Goal: Communication & Community: Connect with others

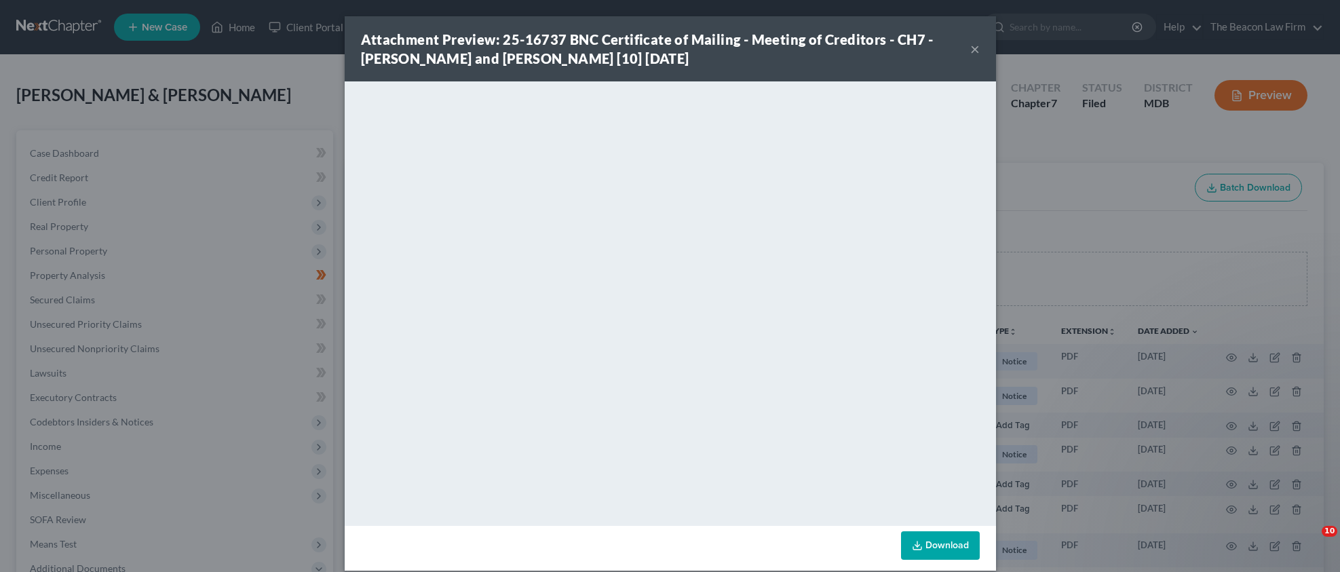
click at [971, 51] on button "×" at bounding box center [976, 49] width 10 height 16
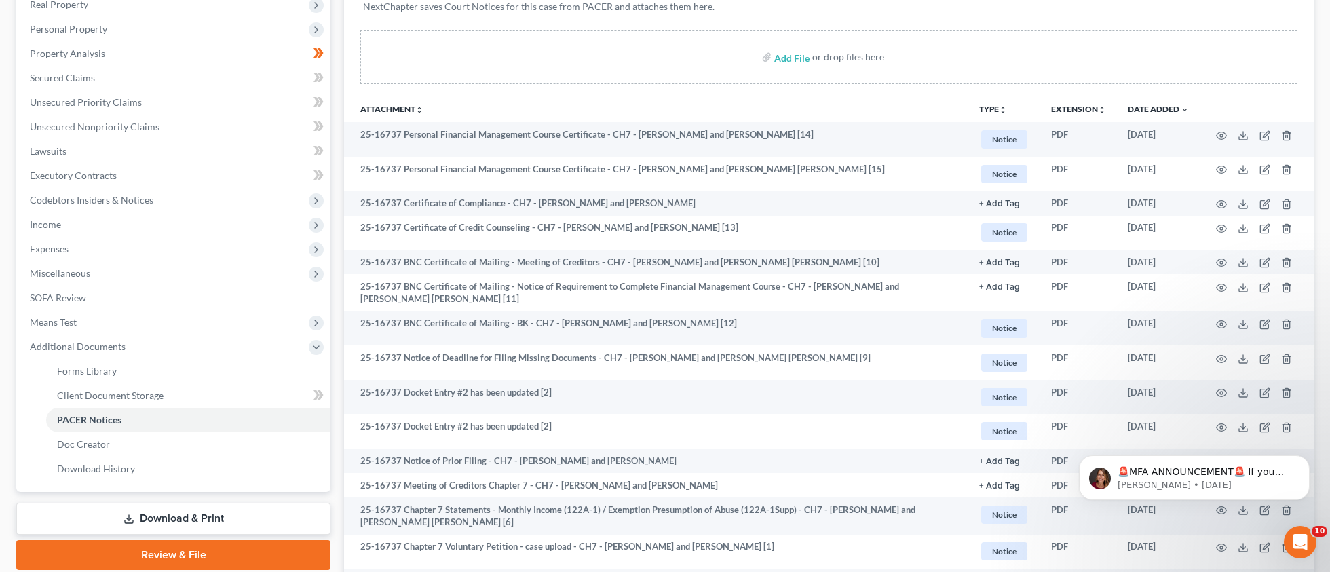
scroll to position [3, 0]
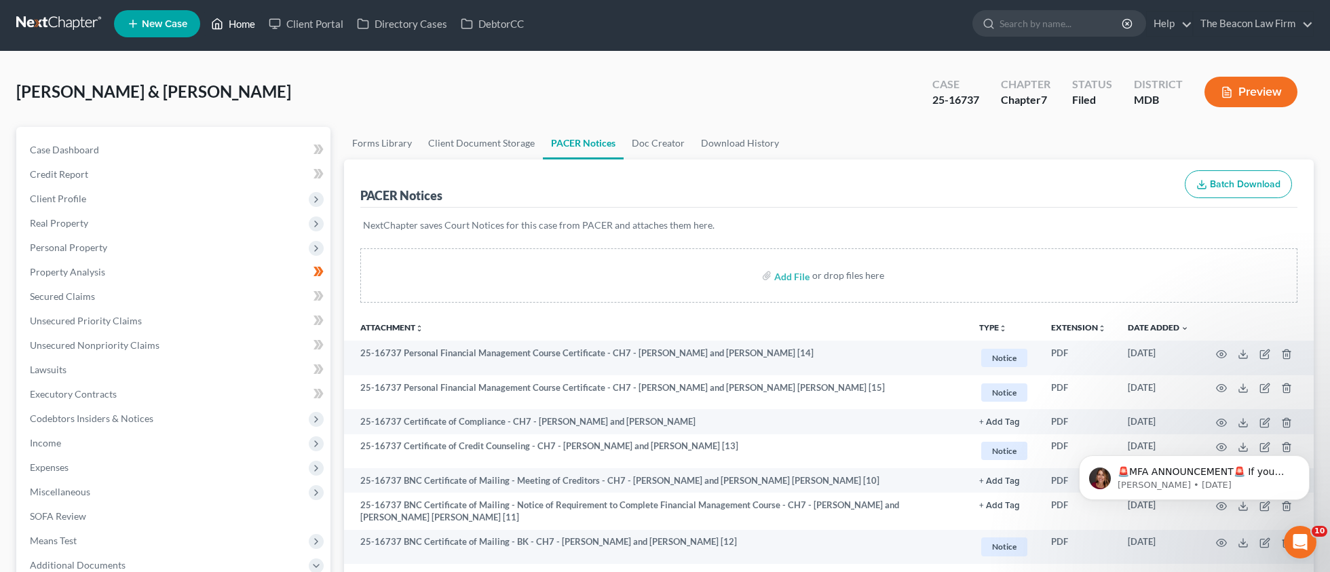
click at [242, 28] on link "Home" at bounding box center [233, 24] width 58 height 24
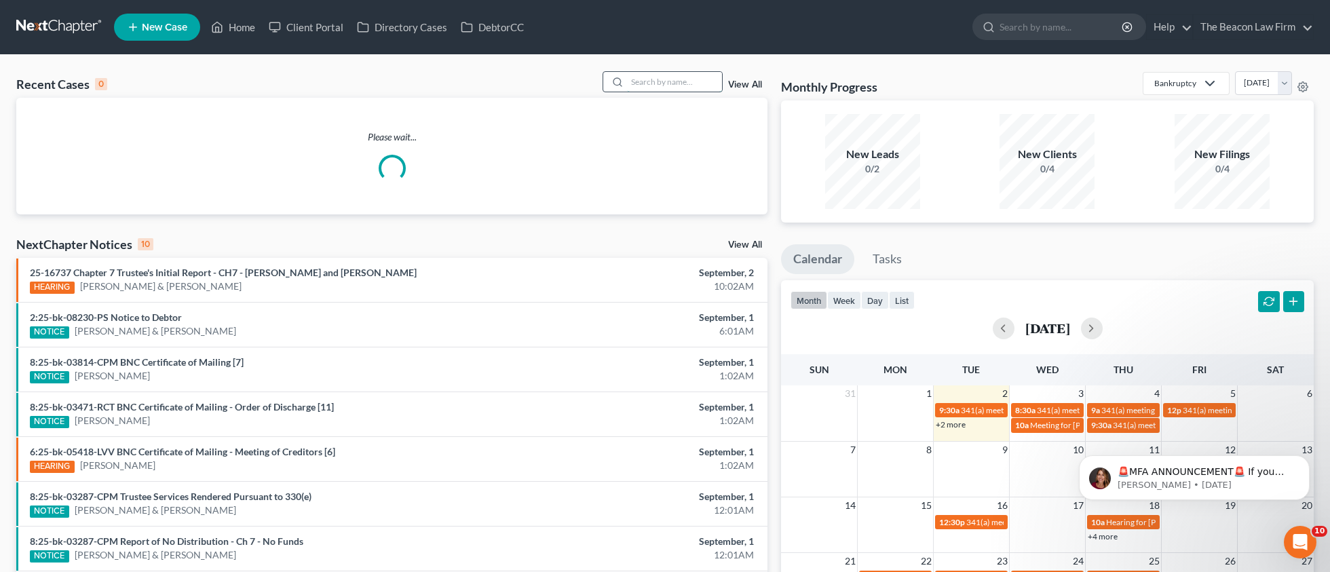
click at [679, 88] on input "search" at bounding box center [674, 82] width 95 height 20
paste input "[PERSON_NAME]"
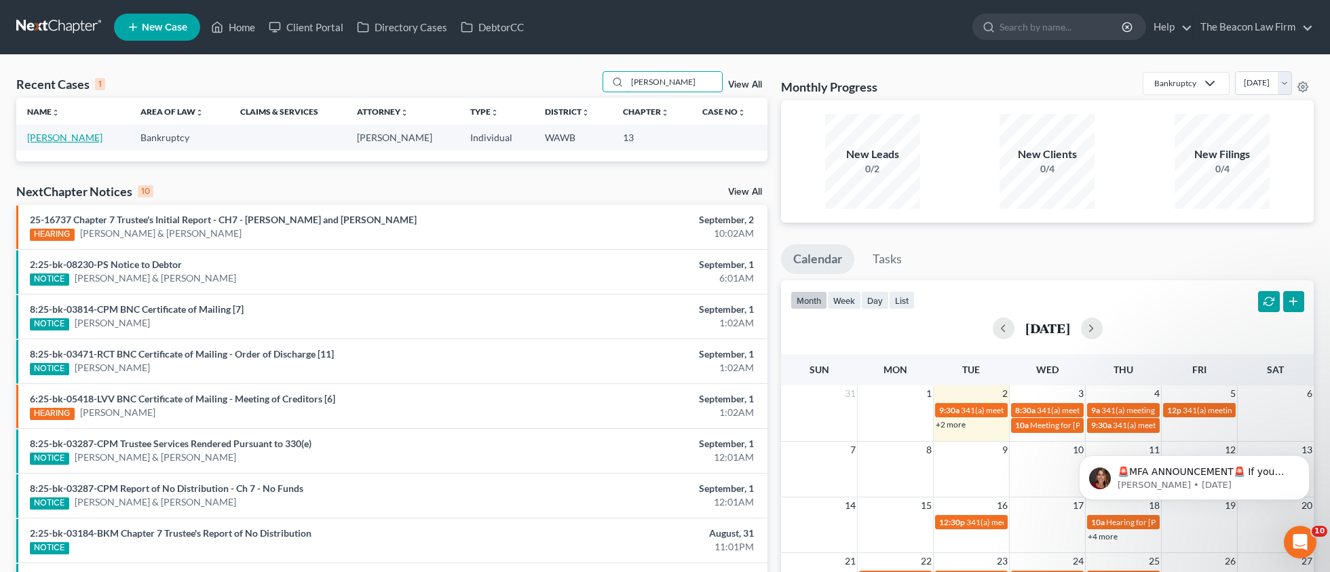
type input "[PERSON_NAME]"
click at [64, 136] on link "[PERSON_NAME]" at bounding box center [64, 138] width 75 height 12
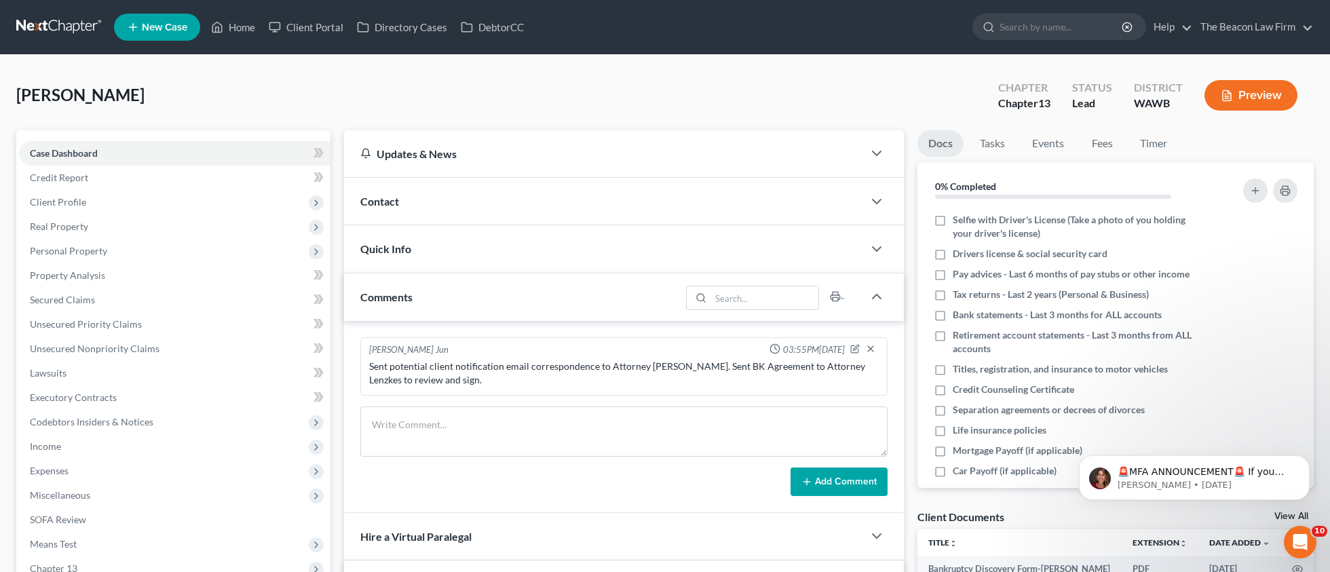
scroll to position [278, 0]
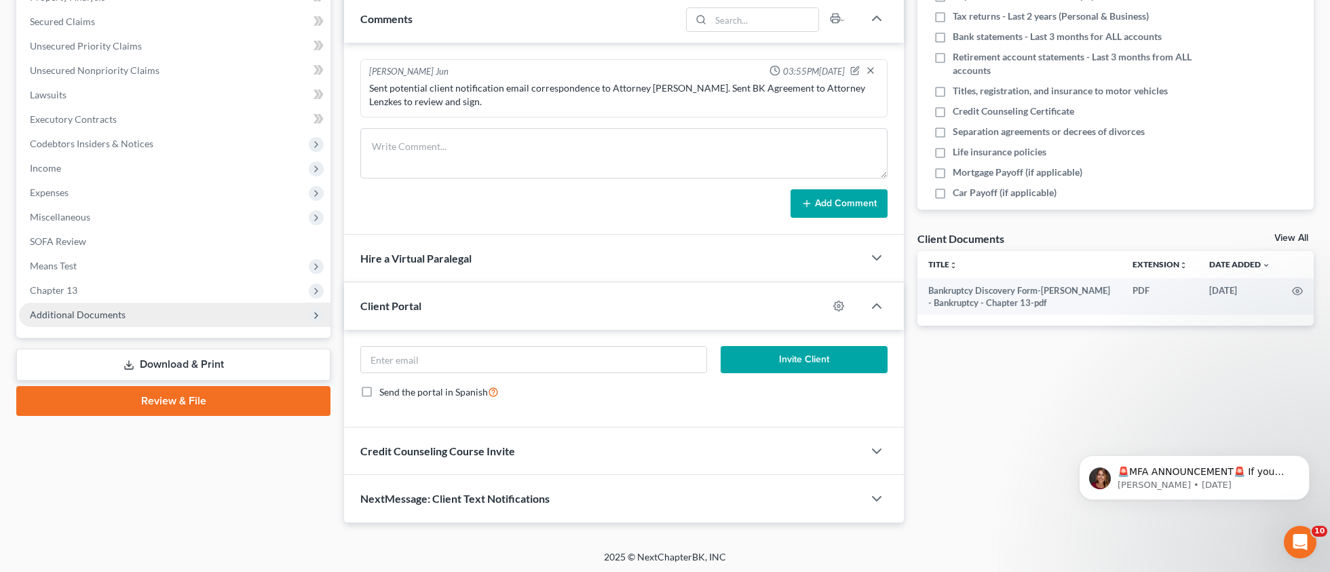
click at [93, 314] on span "Additional Documents" at bounding box center [78, 315] width 96 height 12
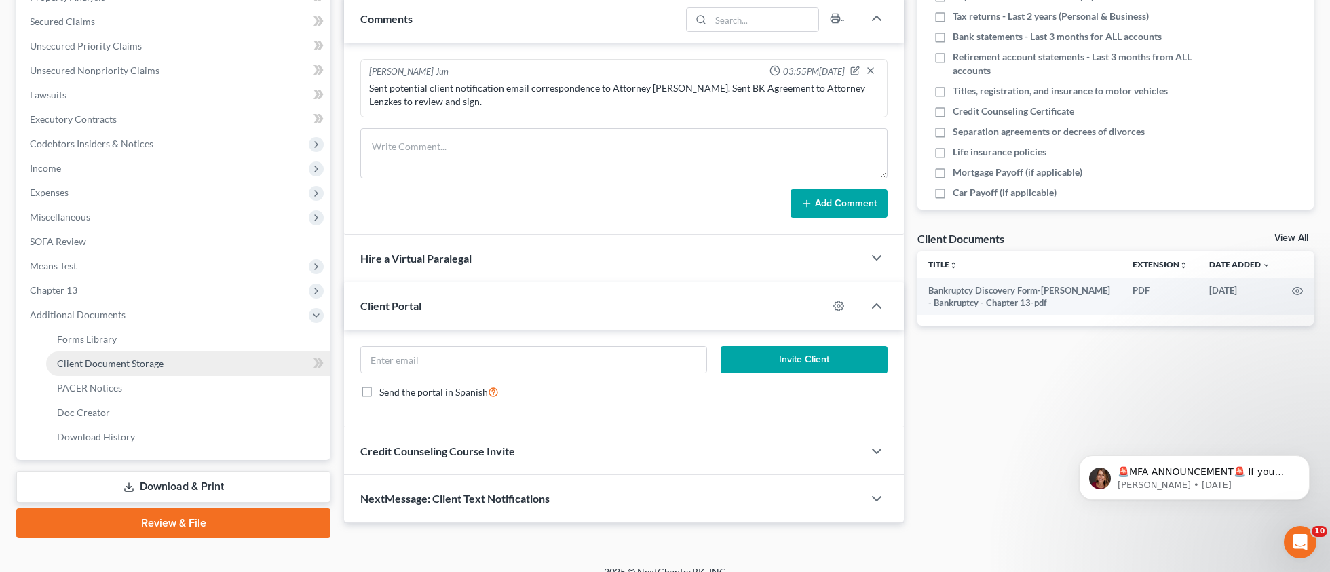
click at [107, 360] on span "Client Document Storage" at bounding box center [110, 364] width 107 height 12
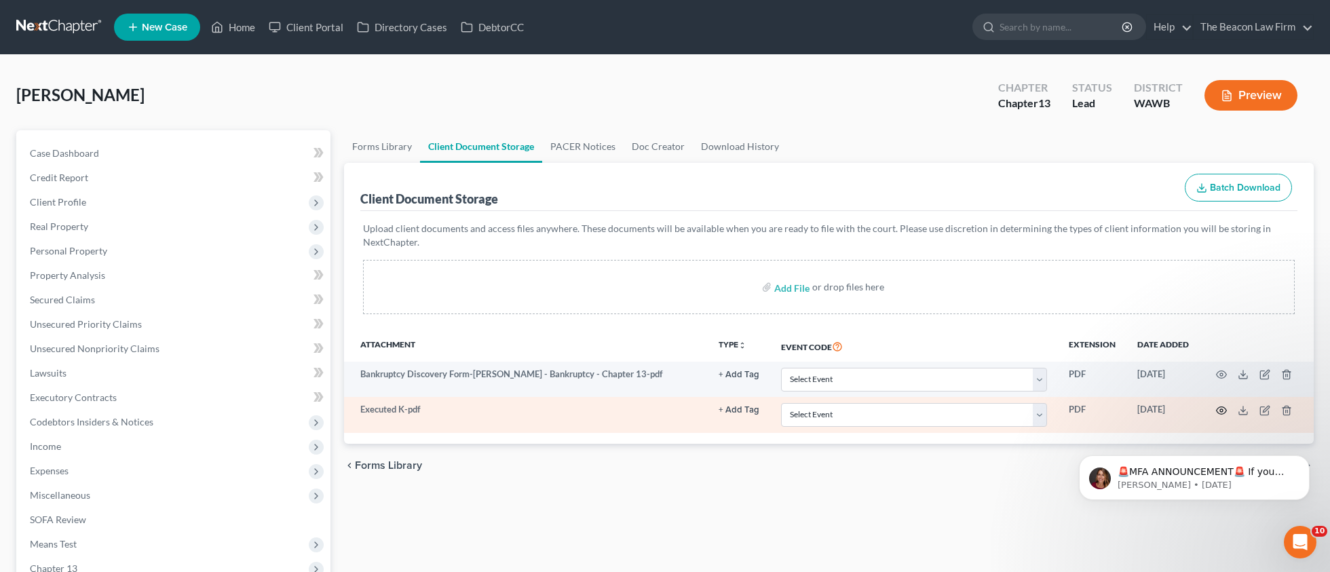
click at [1224, 411] on icon "button" at bounding box center [1221, 410] width 11 height 11
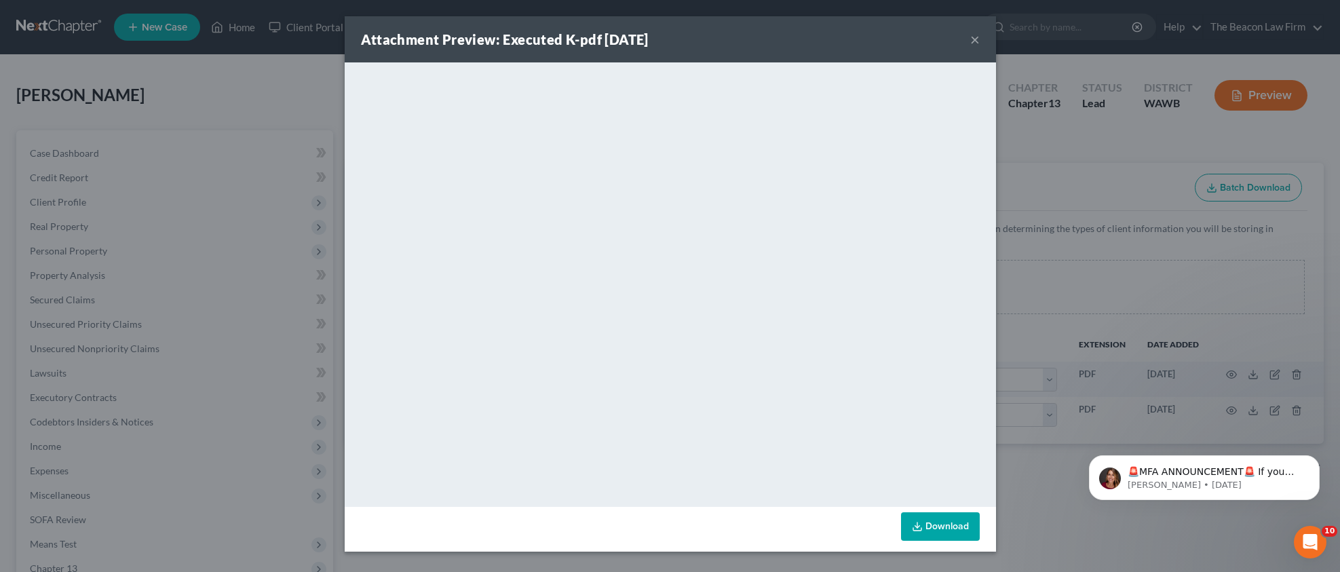
click at [977, 39] on button "×" at bounding box center [976, 39] width 10 height 16
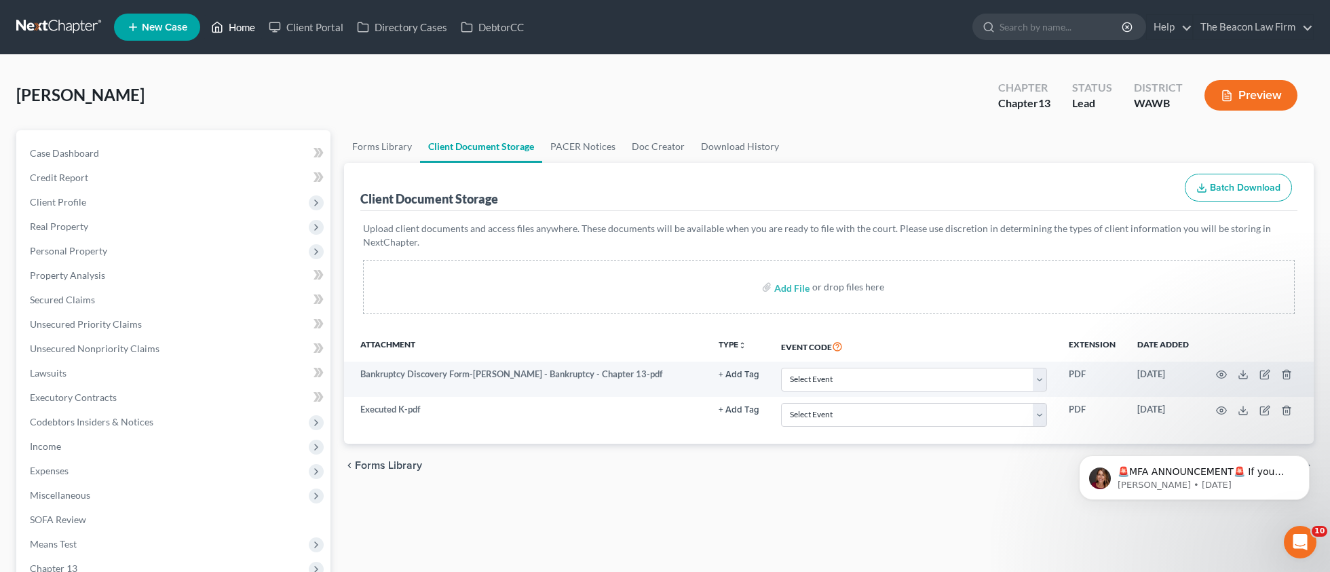
click at [231, 29] on link "Home" at bounding box center [233, 27] width 58 height 24
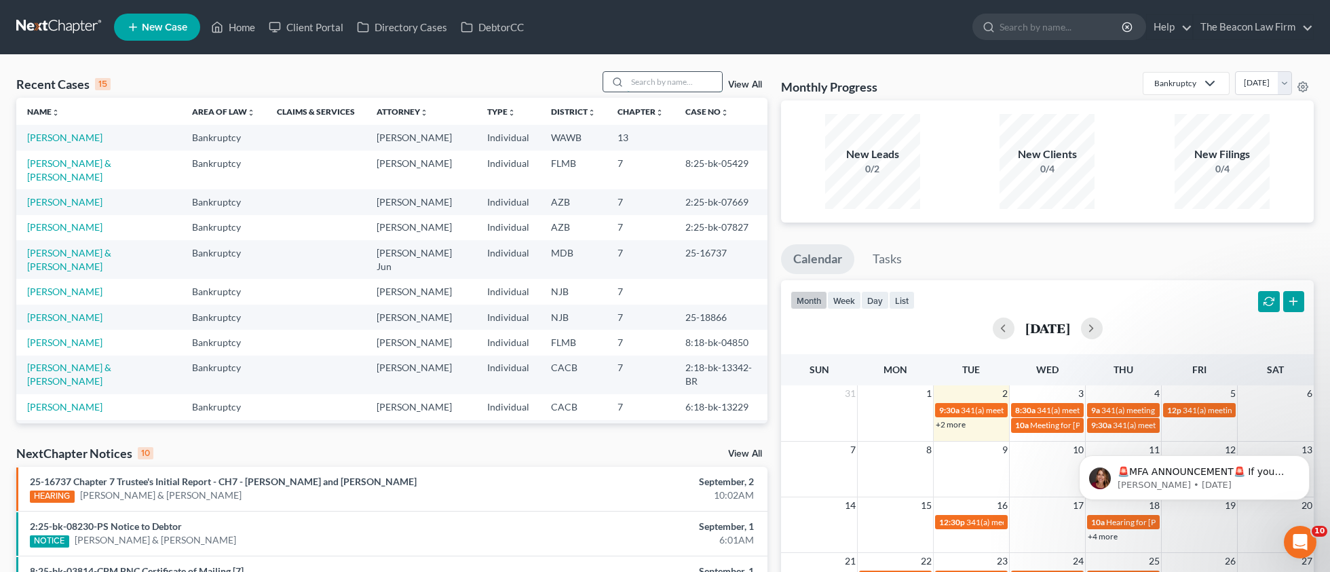
click at [656, 81] on input "search" at bounding box center [674, 82] width 95 height 20
paste input "$338.00"
drag, startPoint x: 671, startPoint y: 81, endPoint x: 560, endPoint y: 75, distance: 111.5
click at [563, 77] on div "Recent Cases 15 $338.00 View All" at bounding box center [391, 84] width 751 height 26
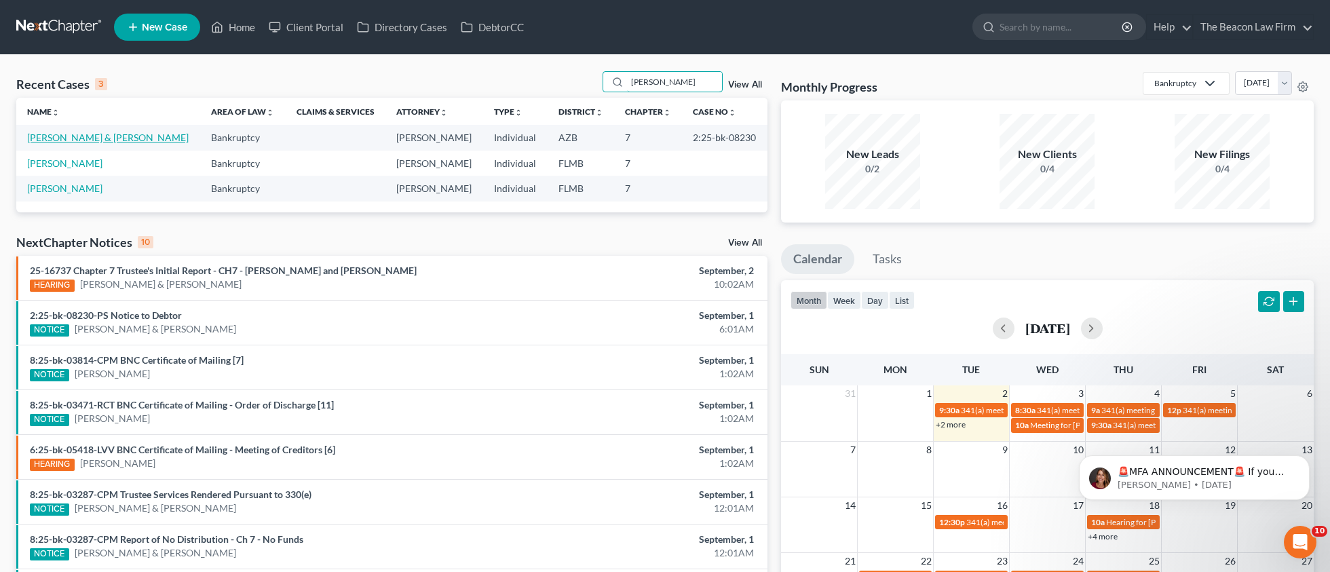
type input "[PERSON_NAME]"
click at [84, 138] on link "[PERSON_NAME] & [PERSON_NAME]" at bounding box center [108, 138] width 162 height 12
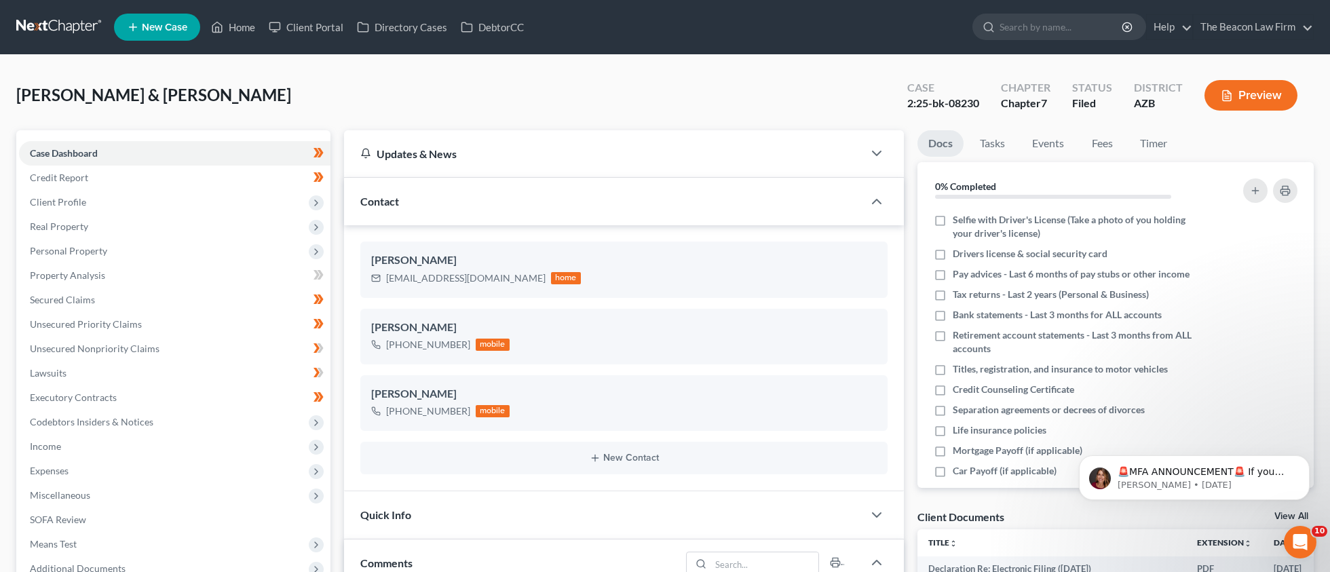
click at [956, 106] on div "2:25-bk-08230" at bounding box center [943, 104] width 72 height 16
drag, startPoint x: 920, startPoint y: 102, endPoint x: 980, endPoint y: 101, distance: 59.7
click at [979, 101] on div "2:25-bk-08230" at bounding box center [943, 104] width 72 height 16
copy div "2"
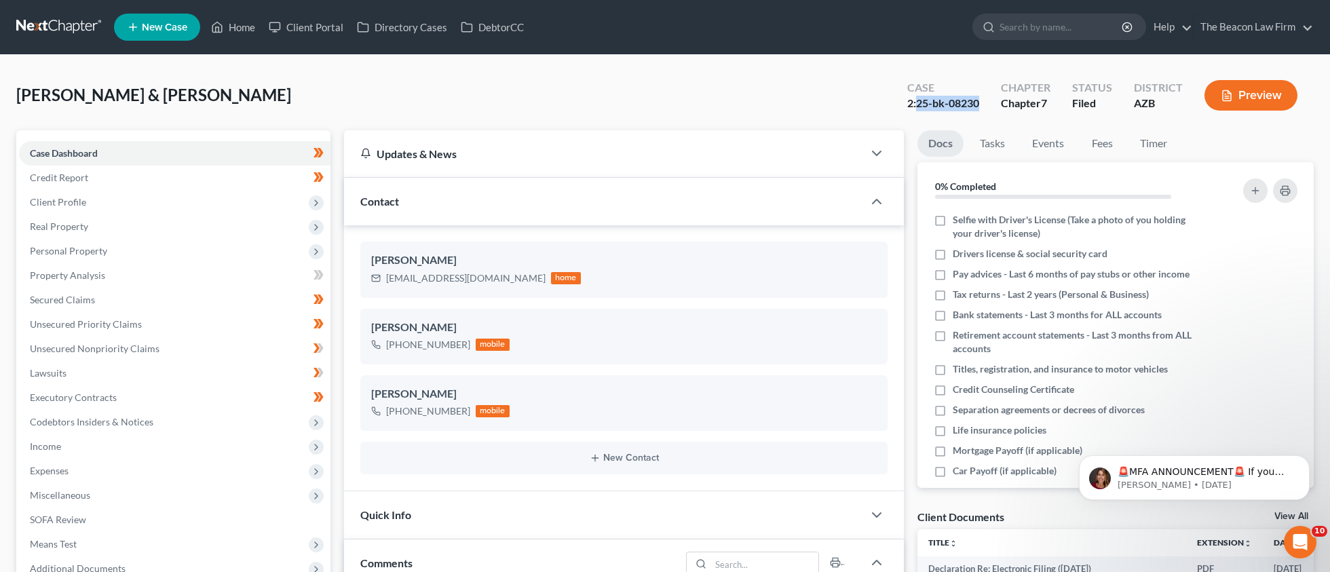
scroll to position [446, 0]
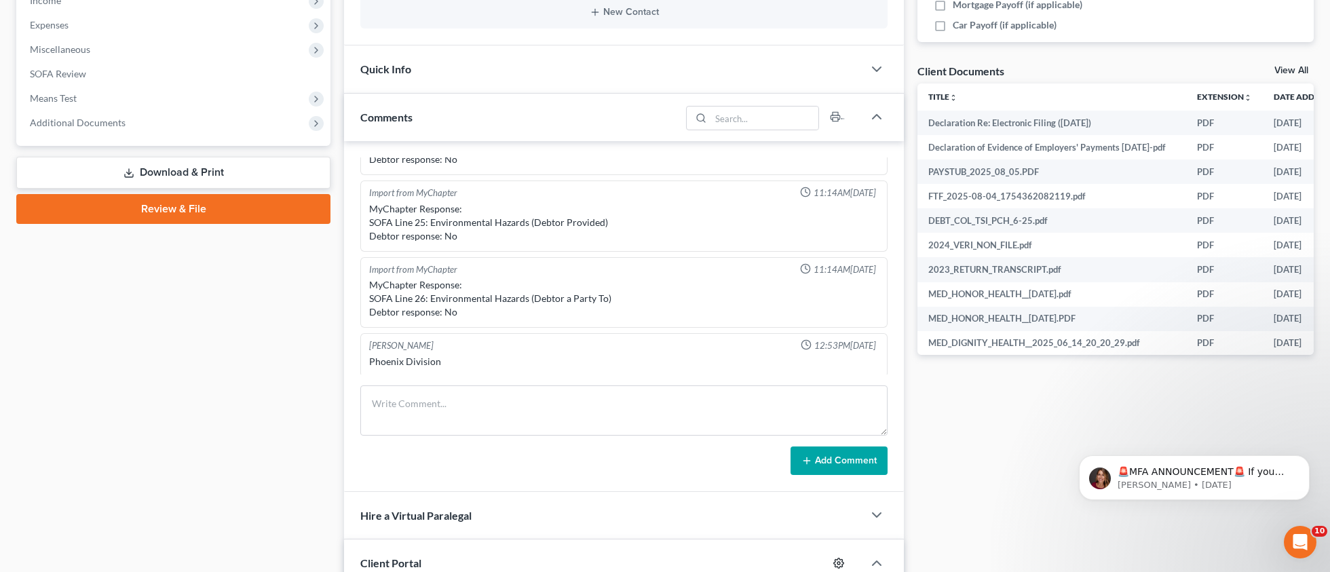
click at [836, 558] on icon "button" at bounding box center [838, 563] width 11 height 11
select select "6"
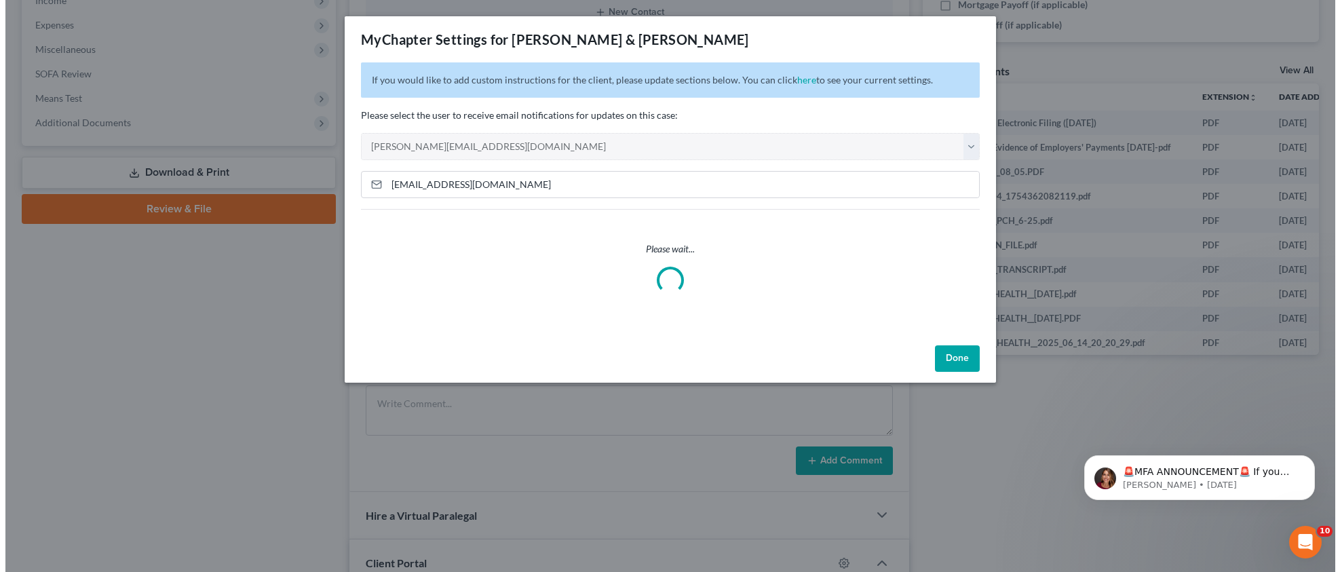
scroll to position [681, 0]
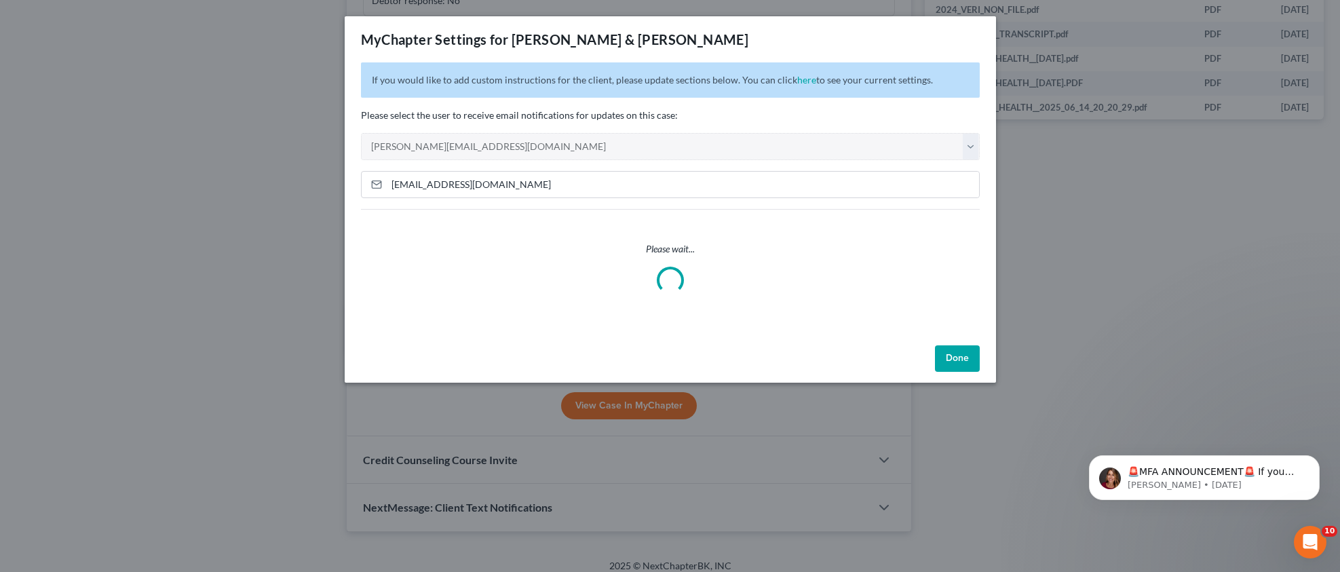
click at [964, 360] on button "Done" at bounding box center [957, 358] width 45 height 27
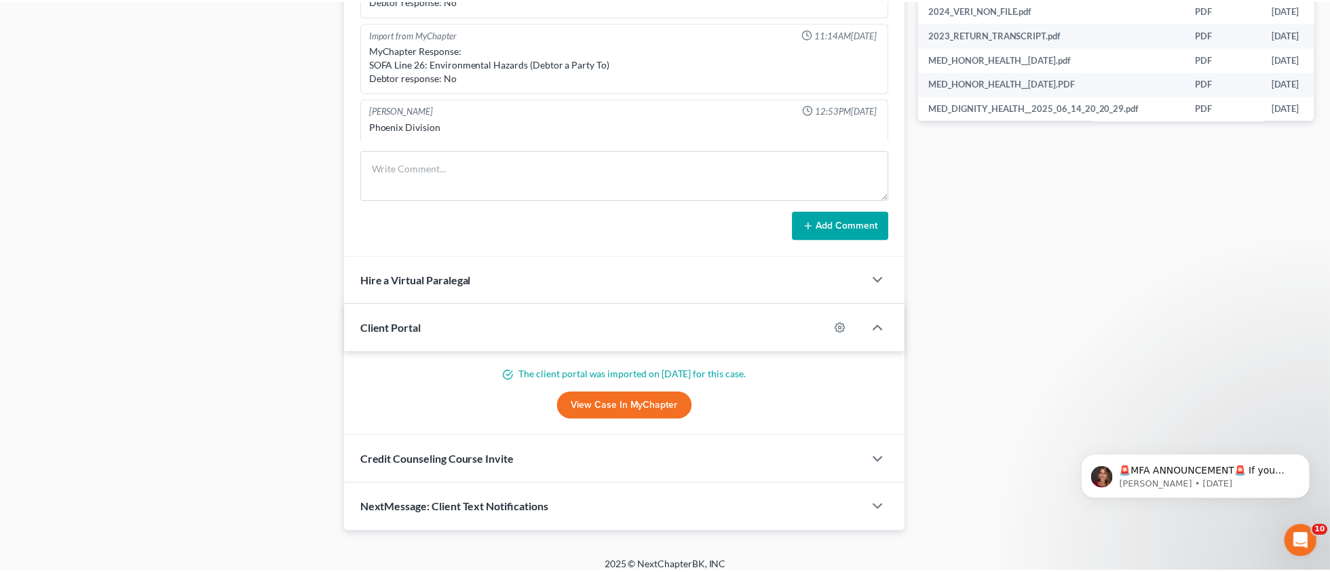
scroll to position [0, 0]
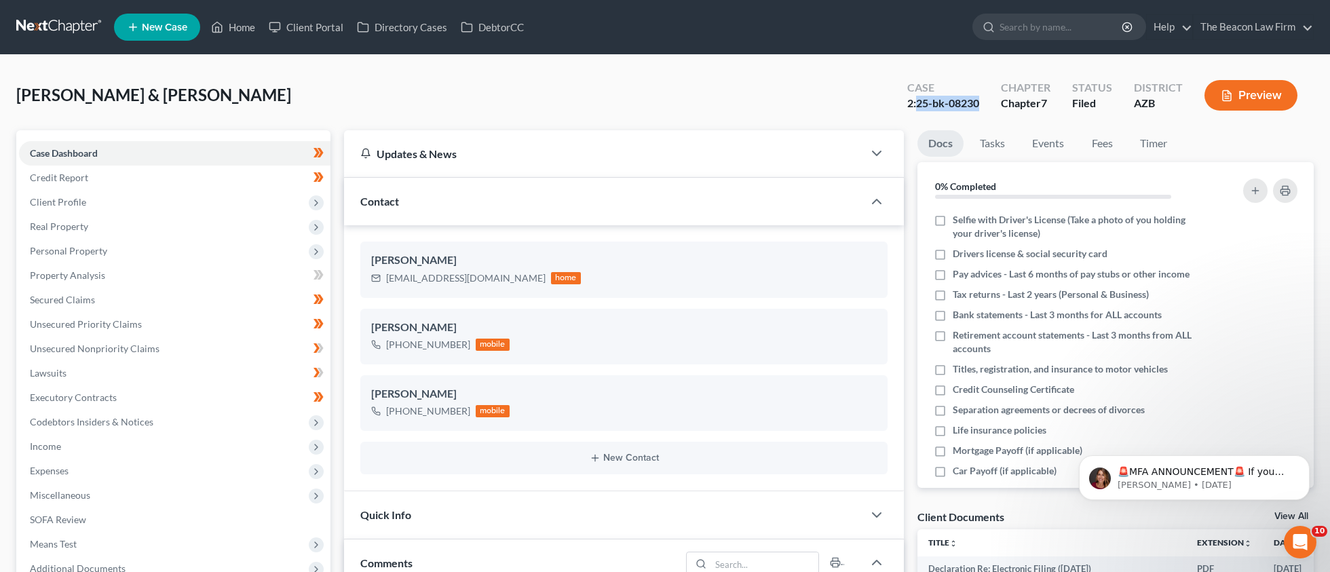
click at [233, 29] on link "Home" at bounding box center [233, 27] width 58 height 24
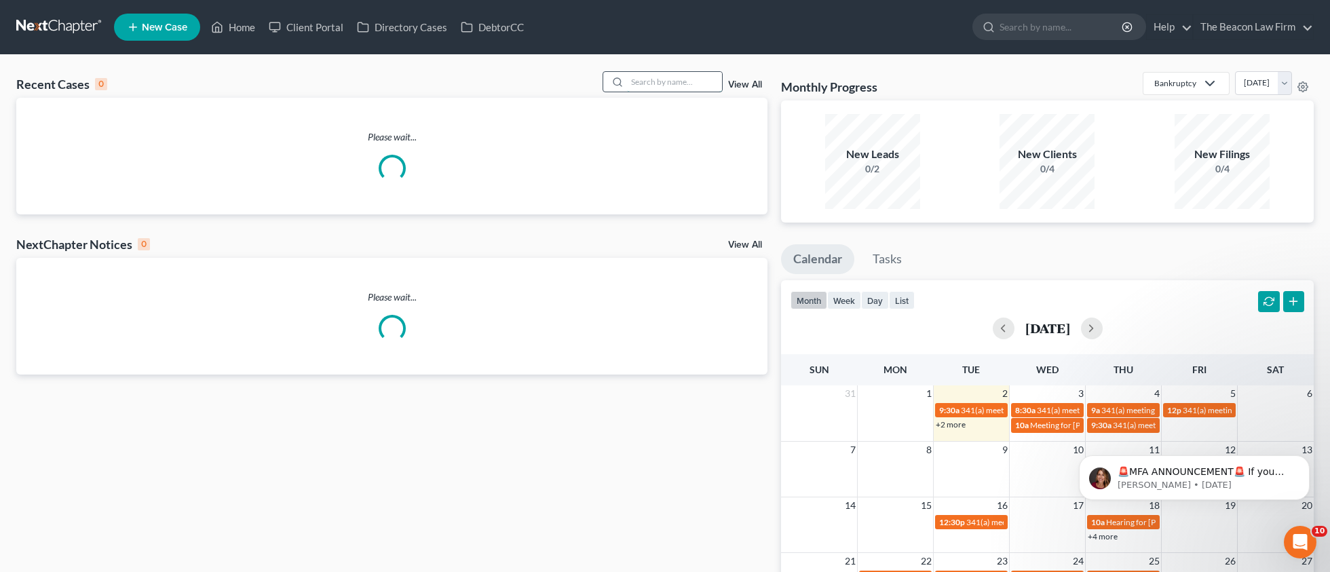
click at [644, 74] on input "search" at bounding box center [674, 82] width 95 height 20
paste input "[PERSON_NAME]"
type input "[PERSON_NAME]"
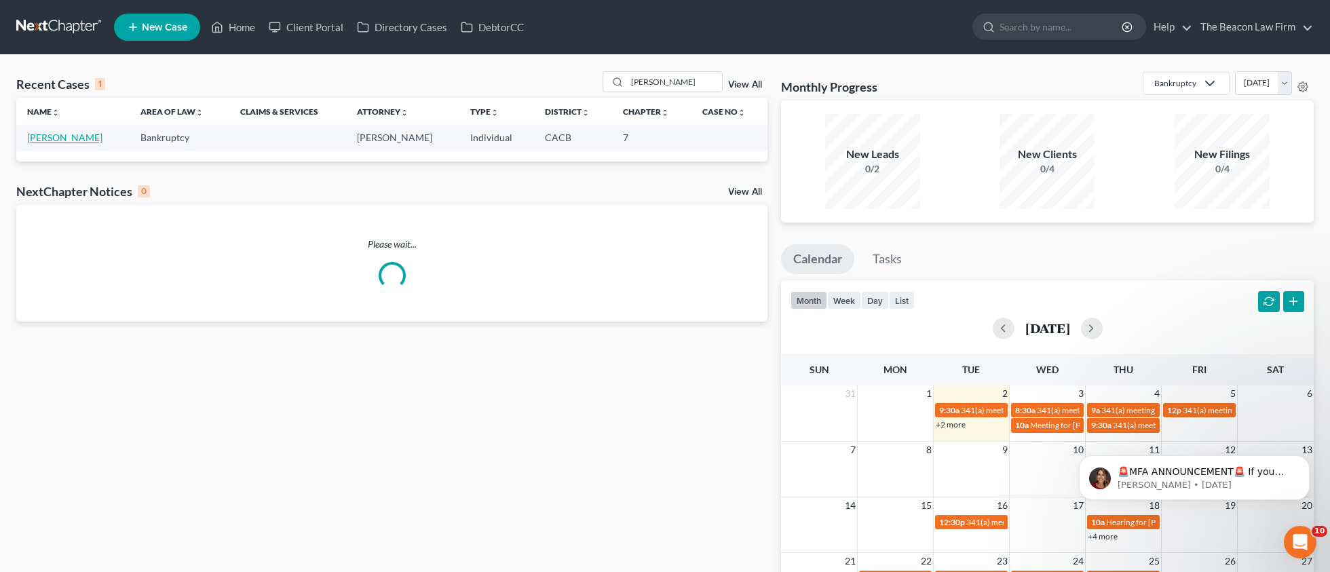
click at [67, 140] on link "[PERSON_NAME]" at bounding box center [64, 138] width 75 height 12
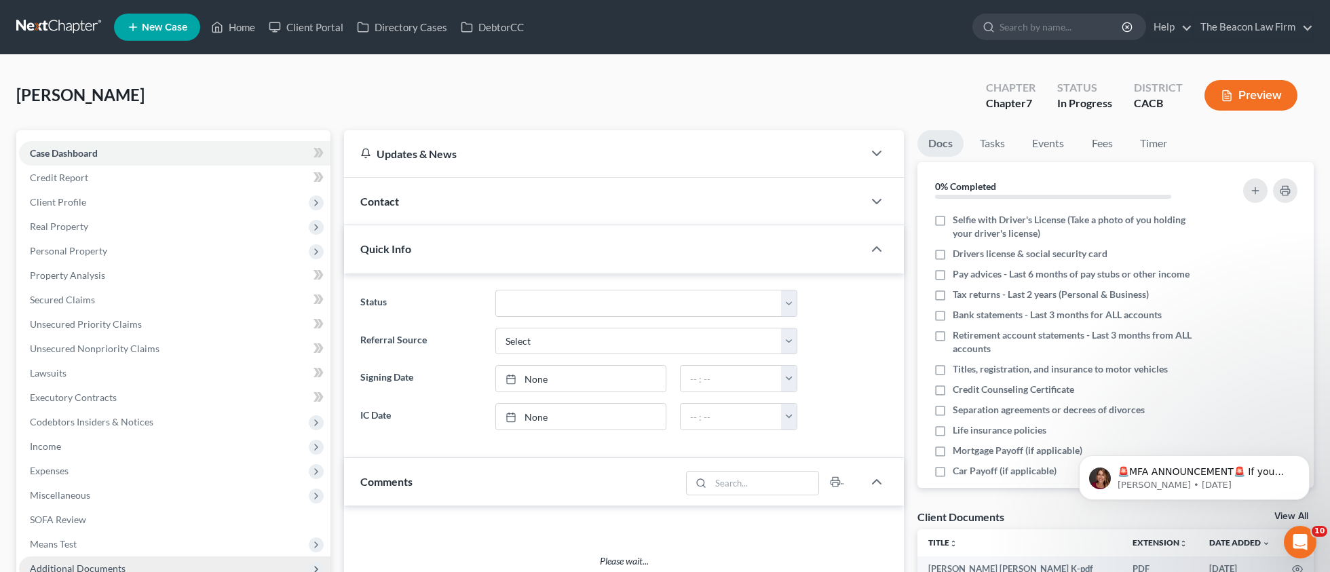
click at [85, 563] on span "Additional Documents" at bounding box center [78, 569] width 96 height 12
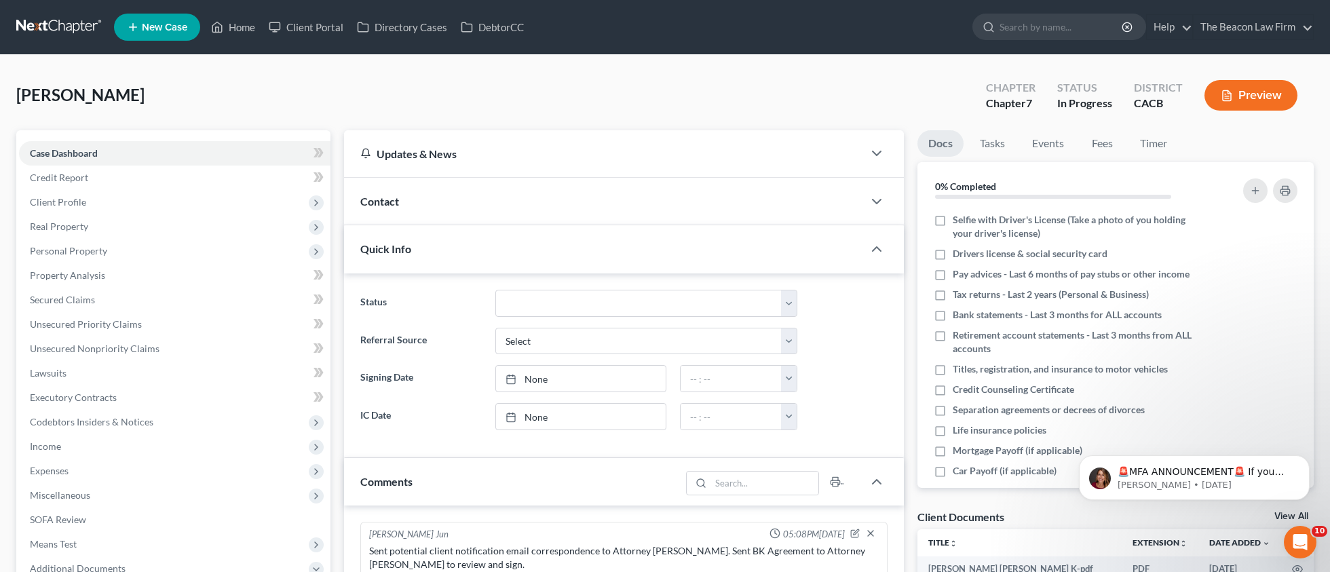
scroll to position [153, 0]
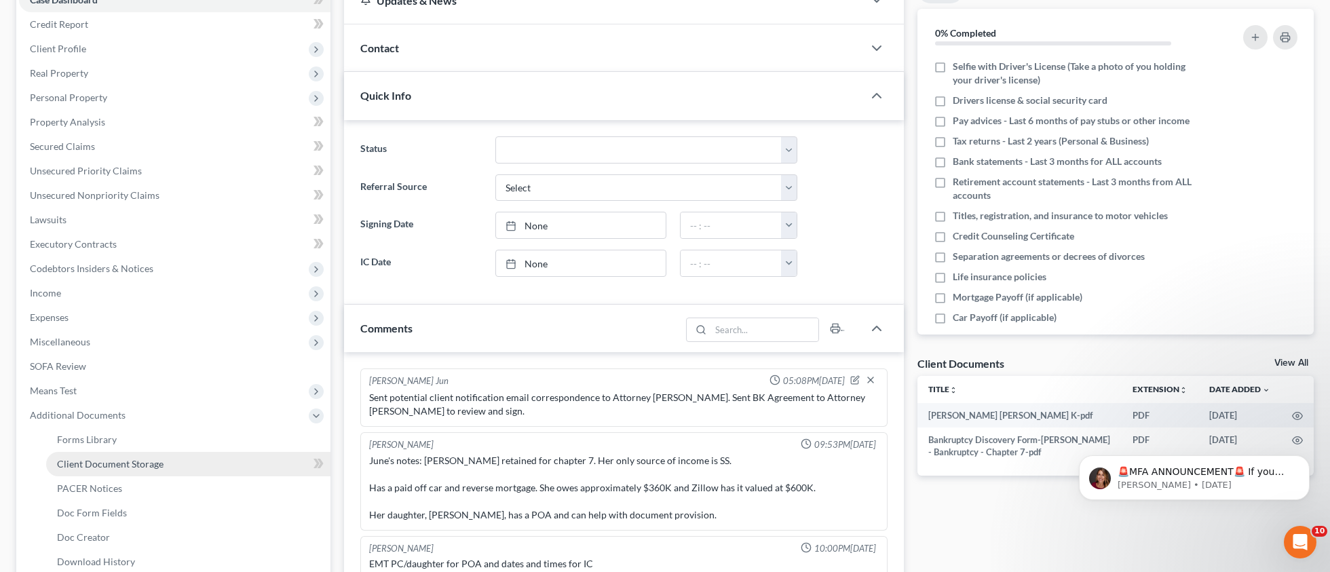
click at [129, 462] on span "Client Document Storage" at bounding box center [110, 464] width 107 height 12
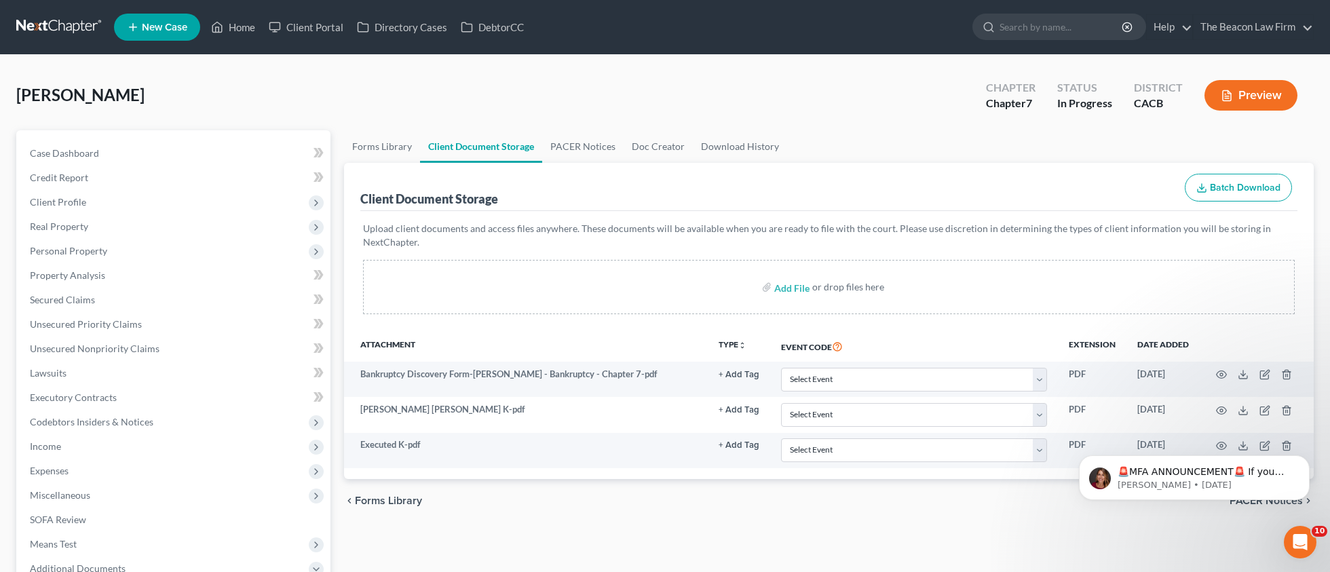
click at [1280, 444] on body "🚨MFA ANNOUNCEMENT🚨 If you are filing [DATE] in [US_STATE] or [US_STATE], you ne…" at bounding box center [1194, 474] width 261 height 84
click at [1279, 446] on body "🚨MFA ANNOUNCEMENT🚨 If you are filing [DATE] in [US_STATE] or [US_STATE], you ne…" at bounding box center [1194, 474] width 261 height 84
click at [1306, 460] on icon "Dismiss notification" at bounding box center [1305, 459] width 5 height 5
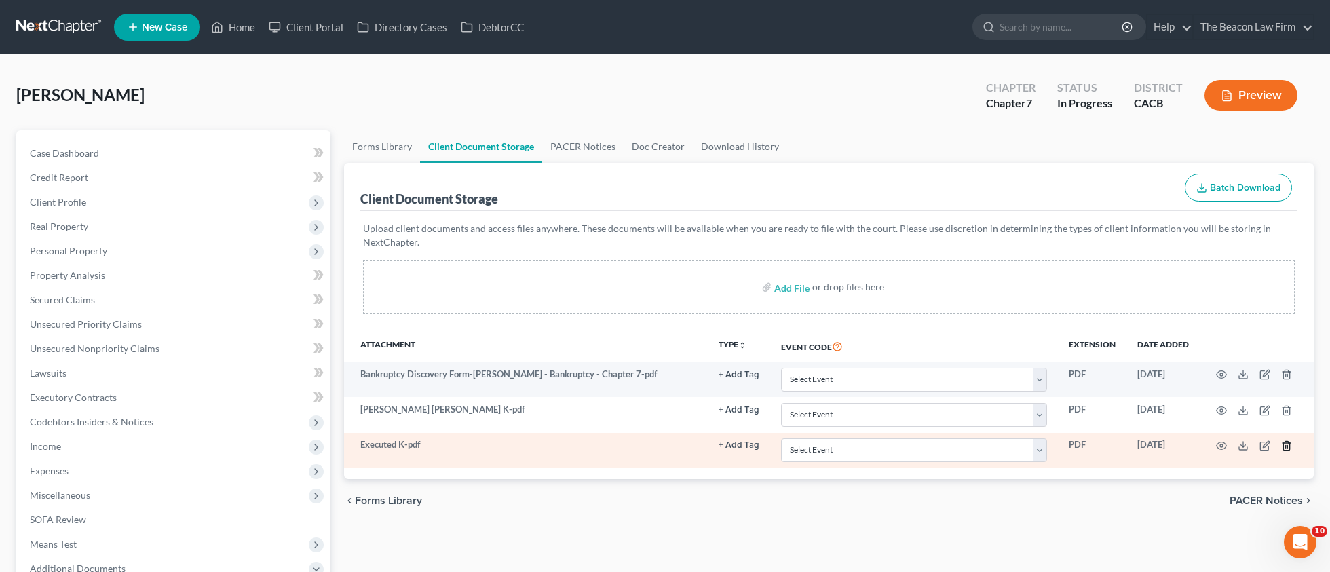
click at [1288, 445] on line "button" at bounding box center [1288, 446] width 0 height 3
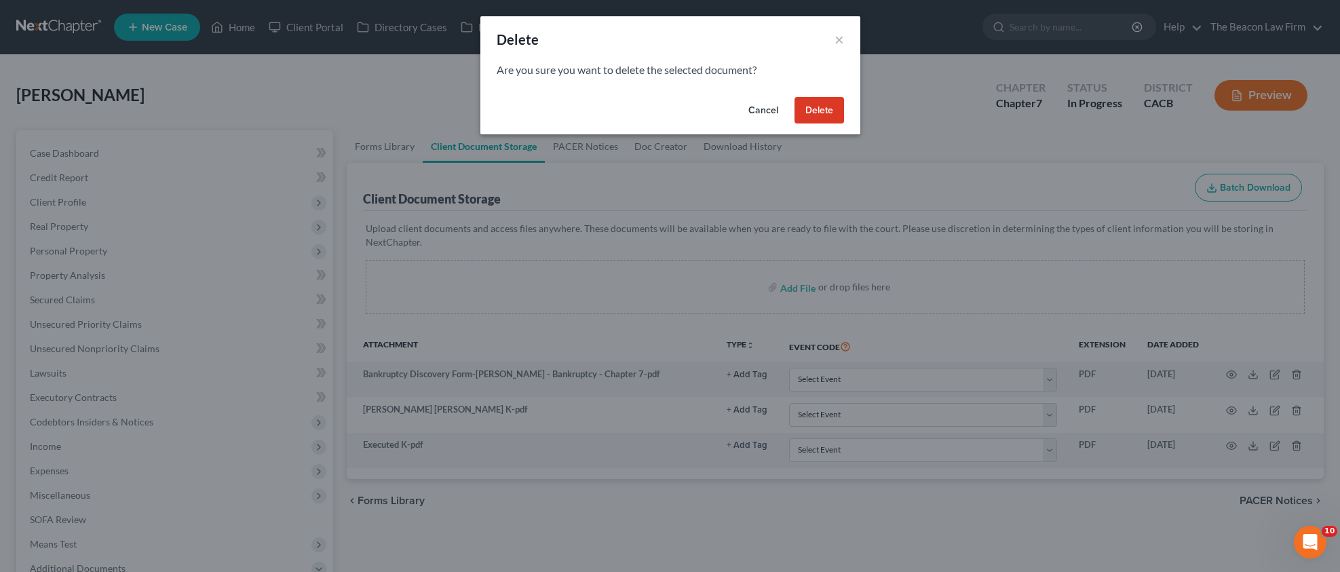
click at [819, 107] on button "Delete" at bounding box center [820, 110] width 50 height 27
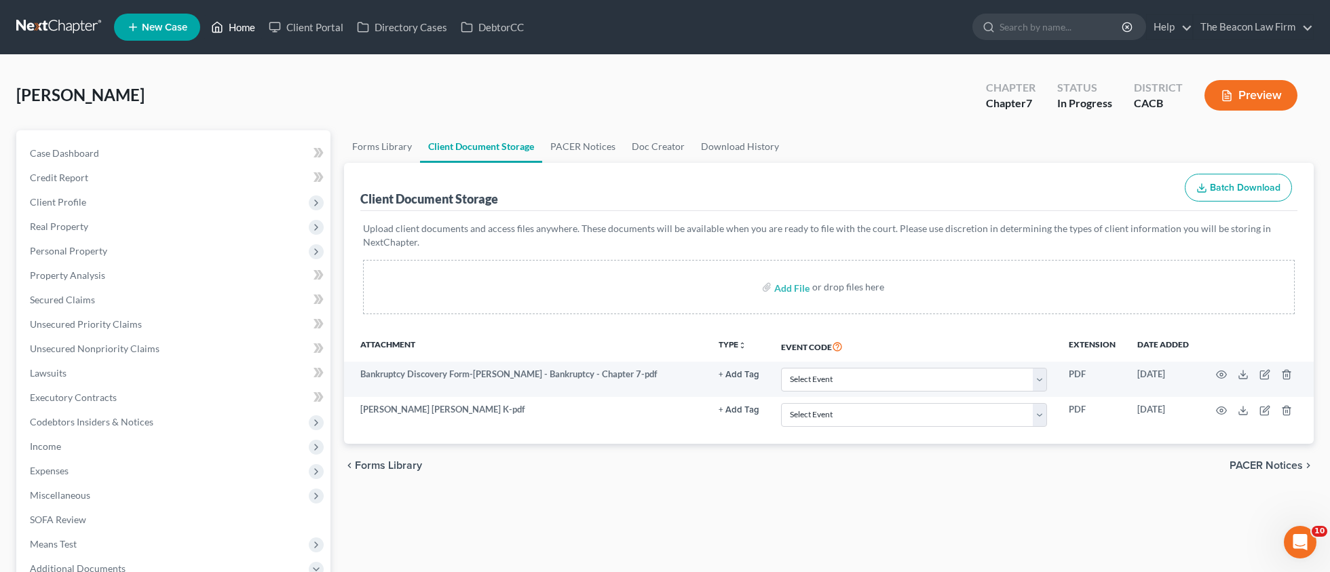
click at [242, 33] on link "Home" at bounding box center [233, 27] width 58 height 24
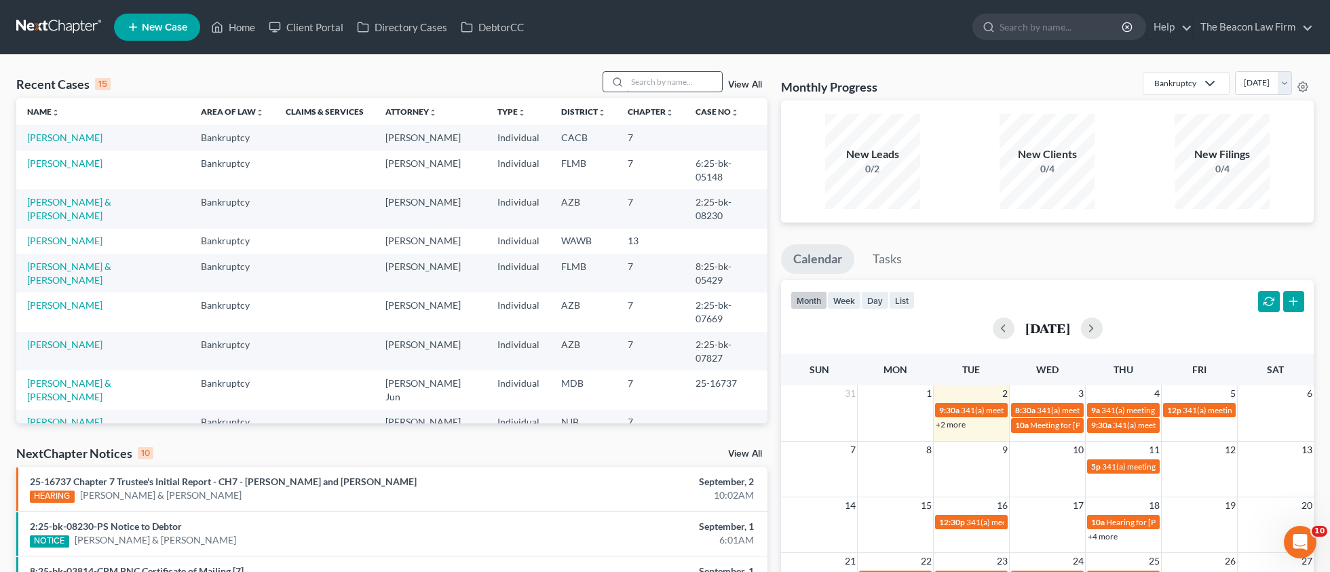
click at [657, 71] on div "Recent Cases 15 View All Name unfold_more expand_more expand_less Area of Law u…" at bounding box center [665, 503] width 1330 height 897
click at [664, 76] on input "search" at bounding box center [674, 82] width 95 height 20
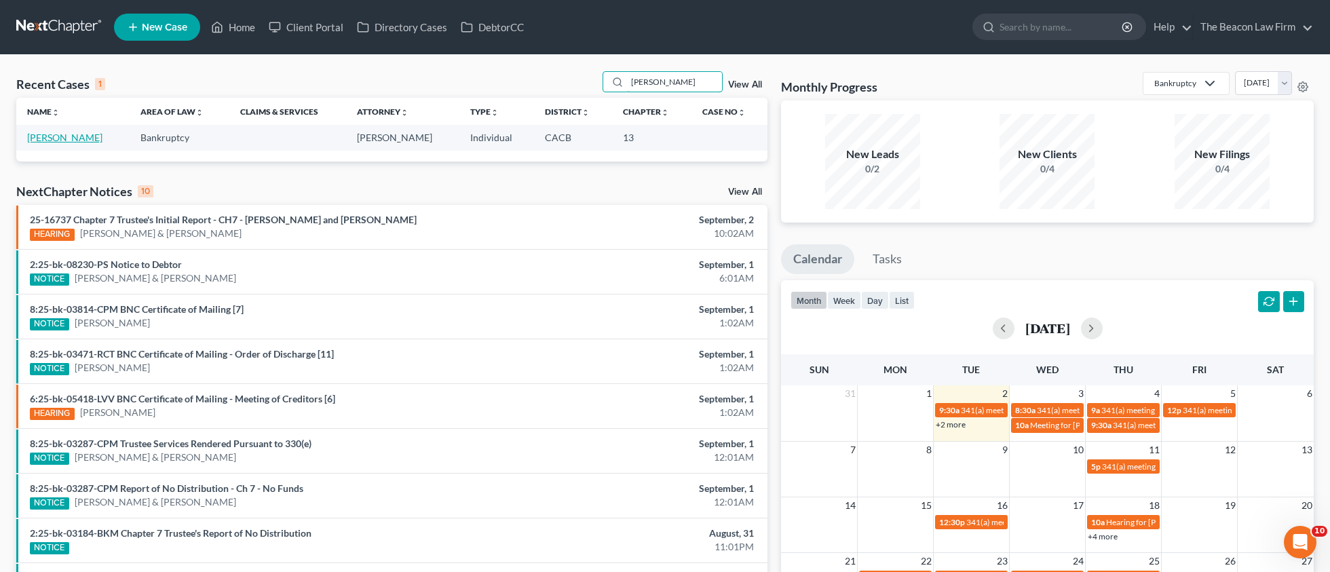
type input "[PERSON_NAME]"
click at [102, 136] on link "[PERSON_NAME]" at bounding box center [64, 138] width 75 height 12
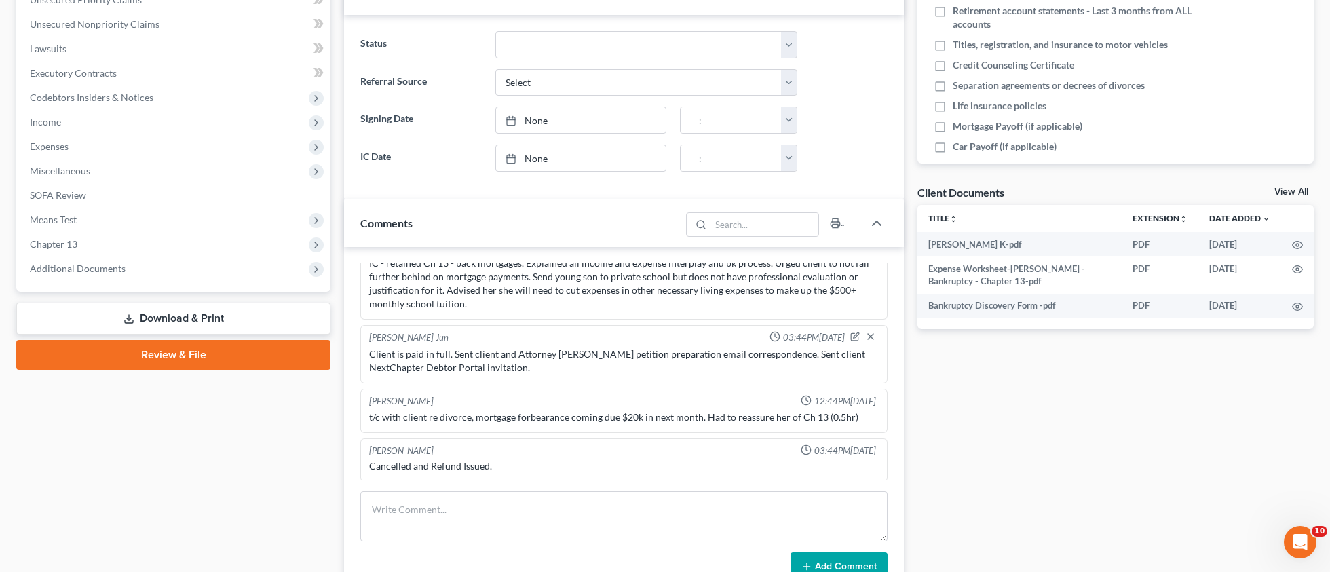
scroll to position [244, 0]
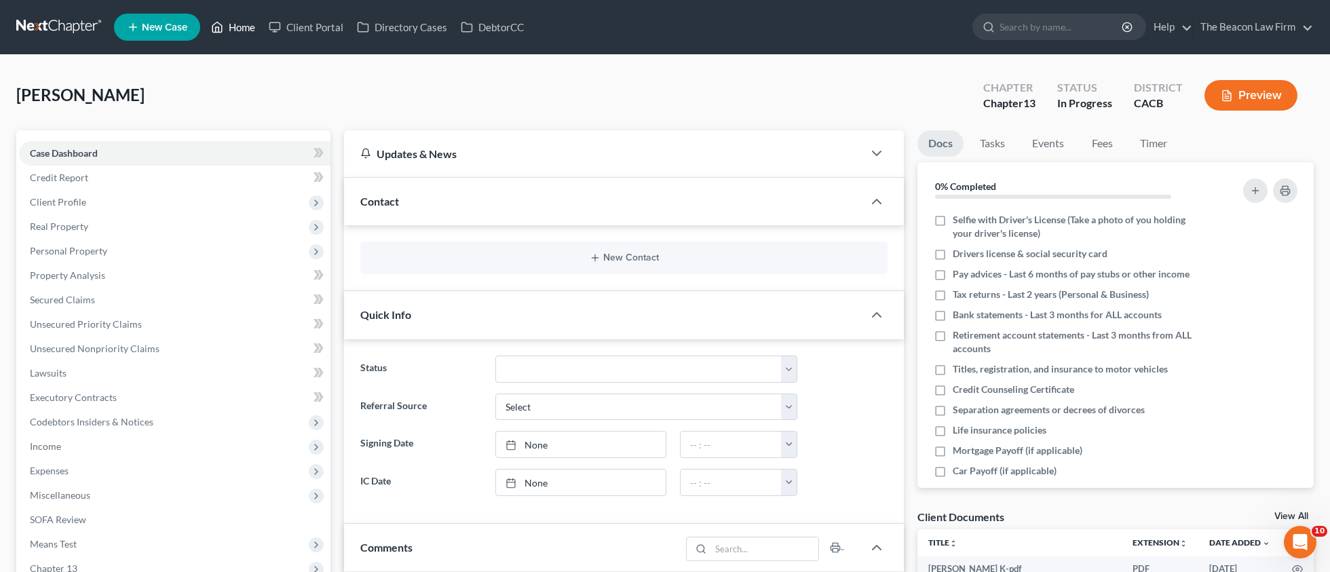
click at [239, 27] on link "Home" at bounding box center [233, 27] width 58 height 24
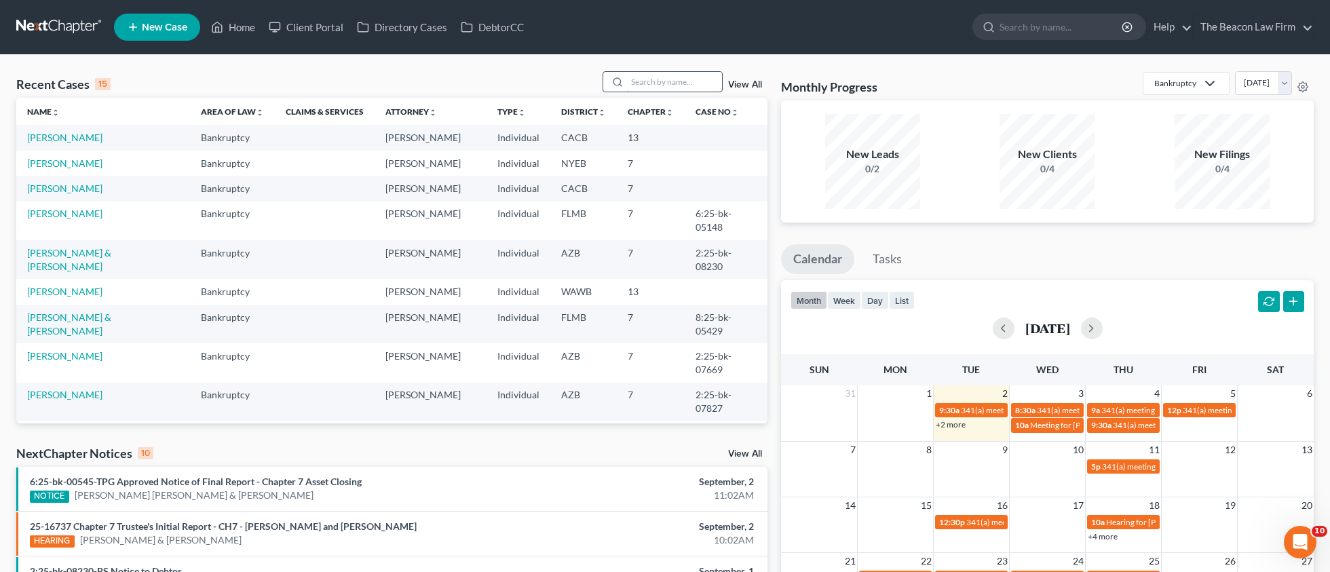
click at [643, 85] on input "search" at bounding box center [674, 82] width 95 height 20
paste input "[PERSON_NAME]"
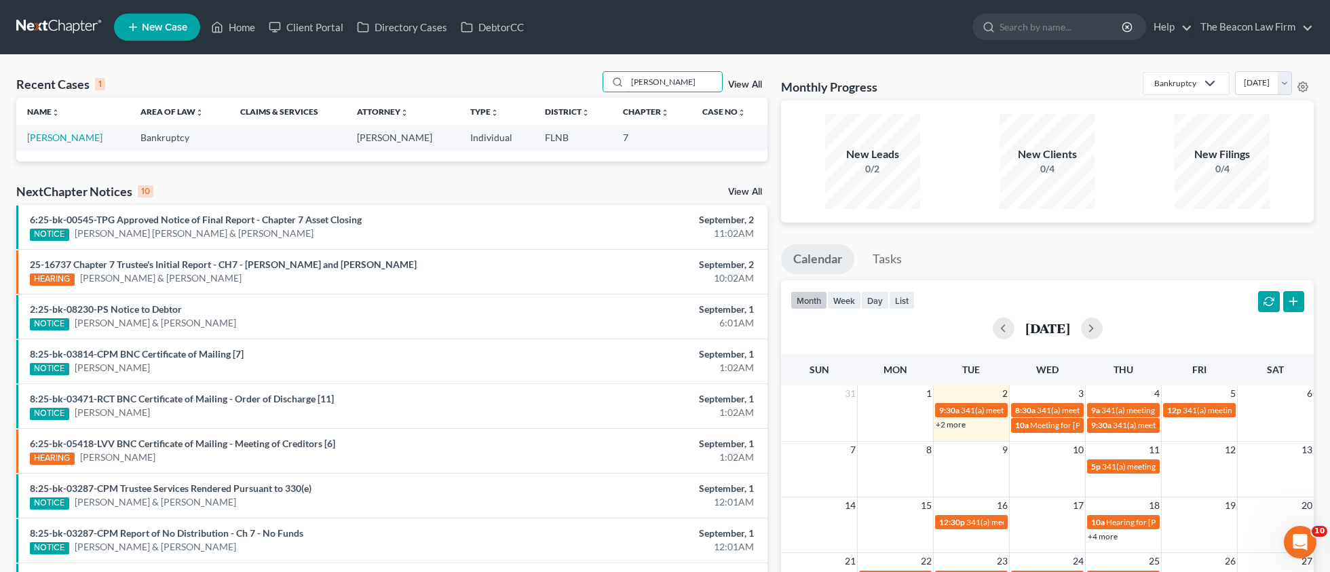
type input "[PERSON_NAME]"
click at [73, 145] on td "[PERSON_NAME]" at bounding box center [72, 137] width 113 height 25
click at [71, 137] on link "[PERSON_NAME]" at bounding box center [64, 138] width 75 height 12
click at [63, 132] on link "[PERSON_NAME]" at bounding box center [64, 138] width 75 height 12
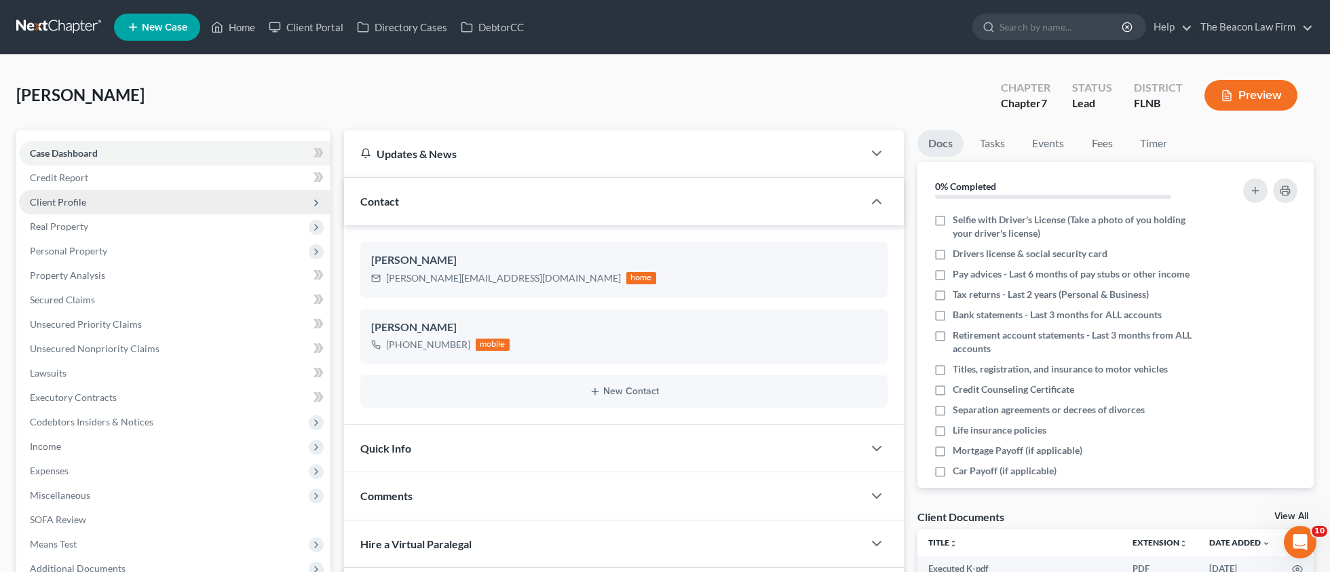
scroll to position [195, 0]
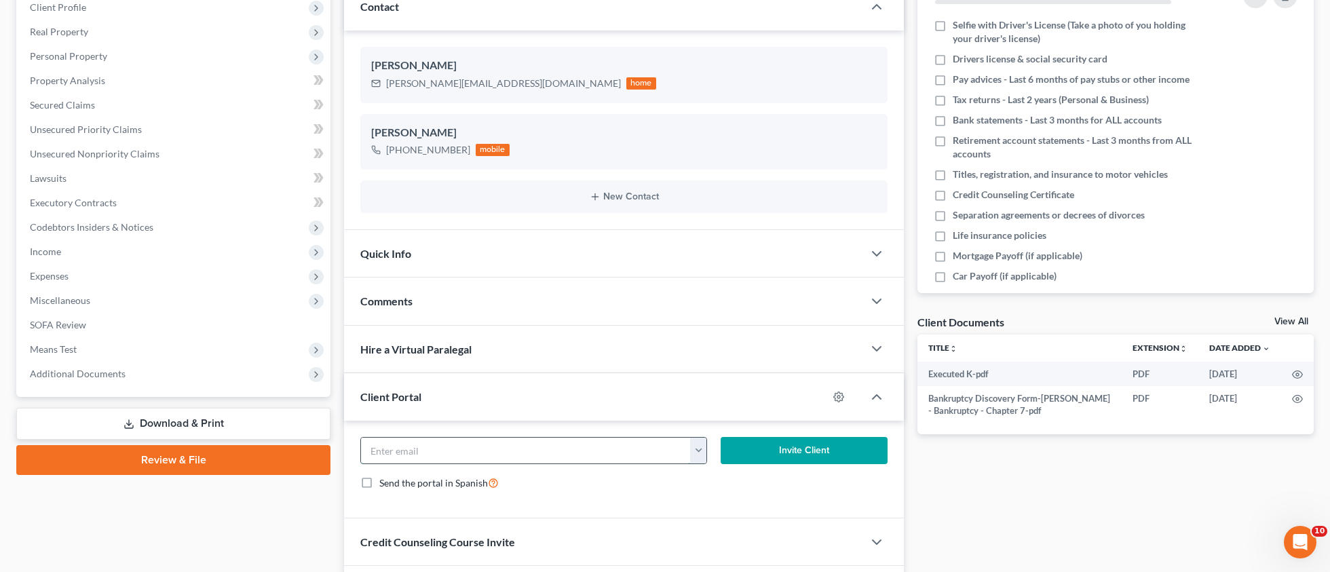
drag, startPoint x: 436, startPoint y: 447, endPoint x: 441, endPoint y: 435, distance: 13.1
click at [437, 447] on input "email" at bounding box center [526, 451] width 330 height 26
paste input "[PERSON_NAME][EMAIL_ADDRESS][DOMAIN_NAME]"
type input "[PERSON_NAME][EMAIL_ADDRESS][DOMAIN_NAME]"
click at [841, 394] on icon "button" at bounding box center [838, 397] width 11 height 11
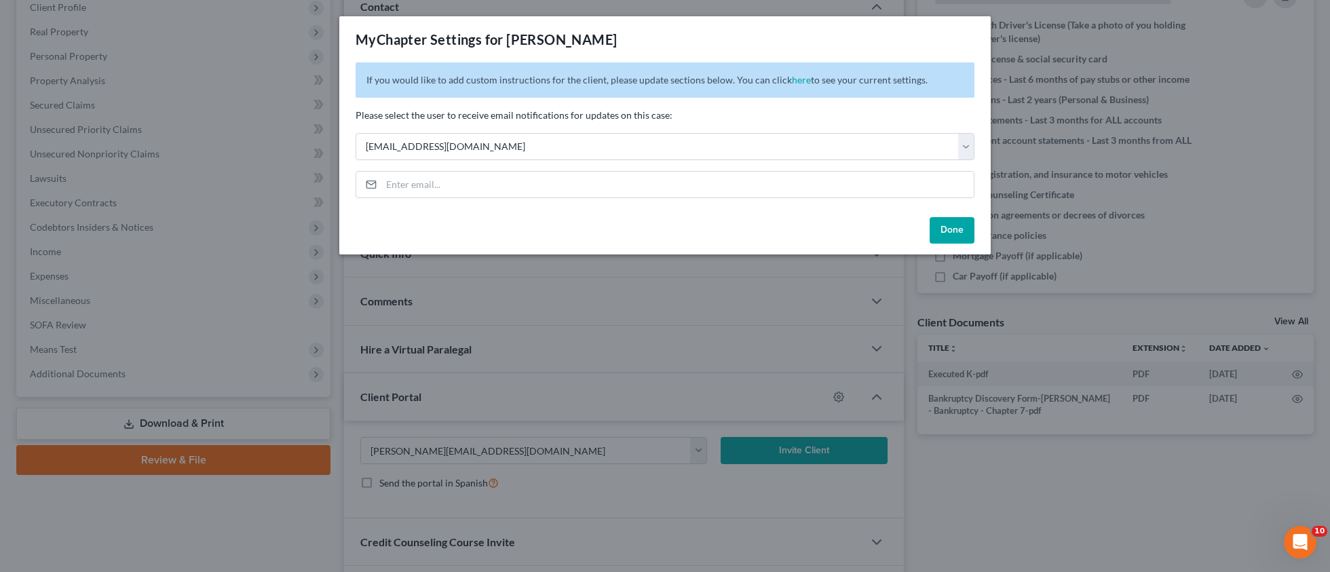
click at [955, 225] on button "Done" at bounding box center [952, 230] width 45 height 27
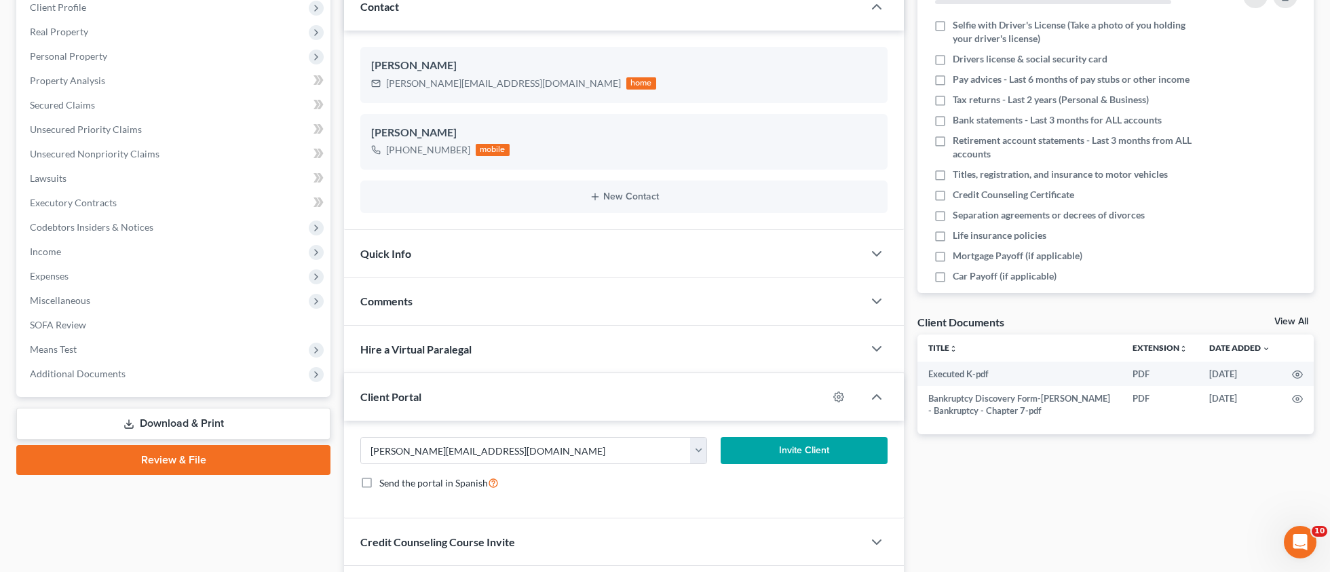
click at [777, 443] on button "Invite Client" at bounding box center [804, 450] width 167 height 27
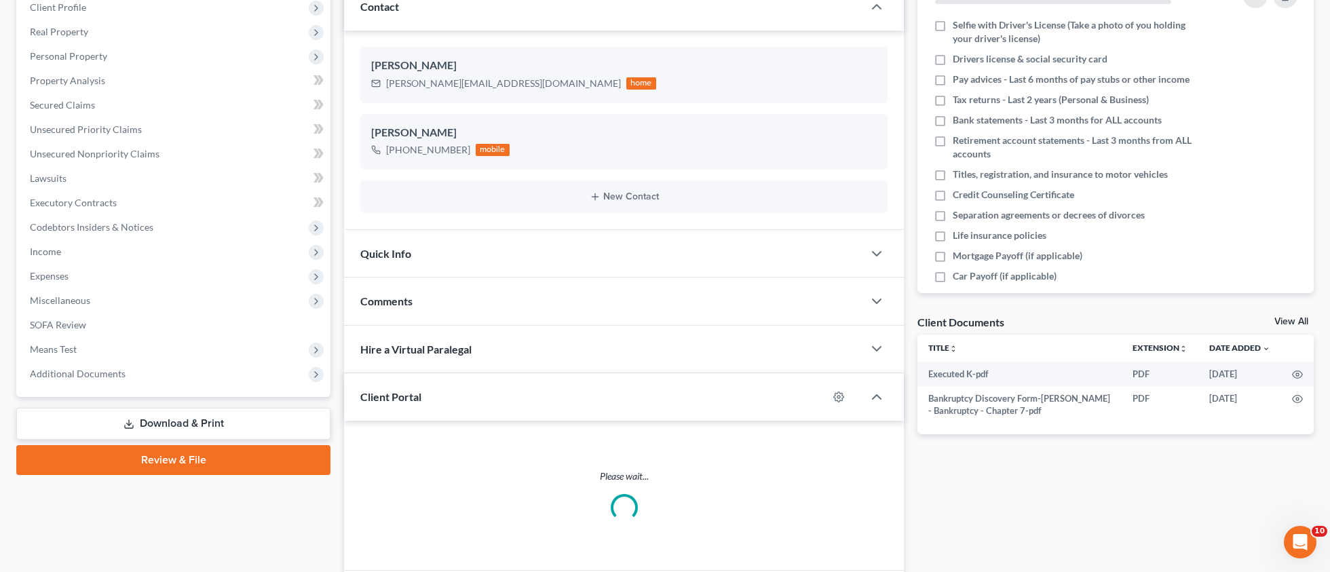
click at [401, 301] on span "Comments" at bounding box center [386, 301] width 52 height 13
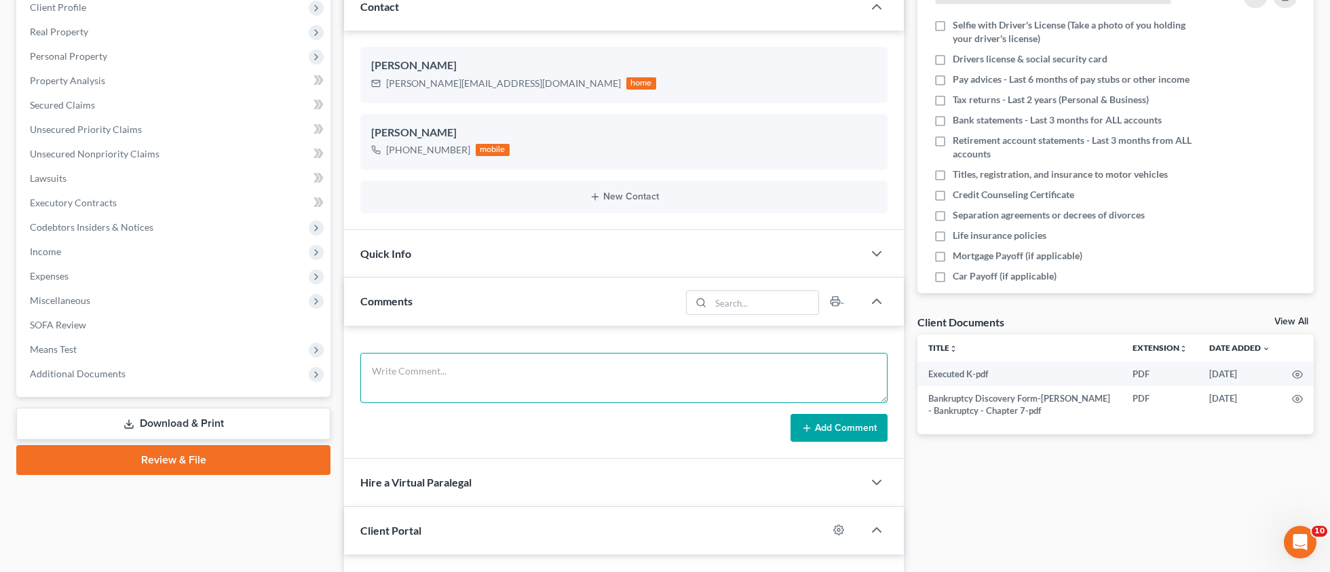
click at [418, 372] on textarea at bounding box center [623, 378] width 527 height 50
click at [444, 384] on textarea at bounding box center [623, 378] width 527 height 50
paste textarea "Client is paid in full. Sent client petition preparation email correspondence a…"
type textarea "Client is paid in full. Sent client petition preparation email correspondence a…"
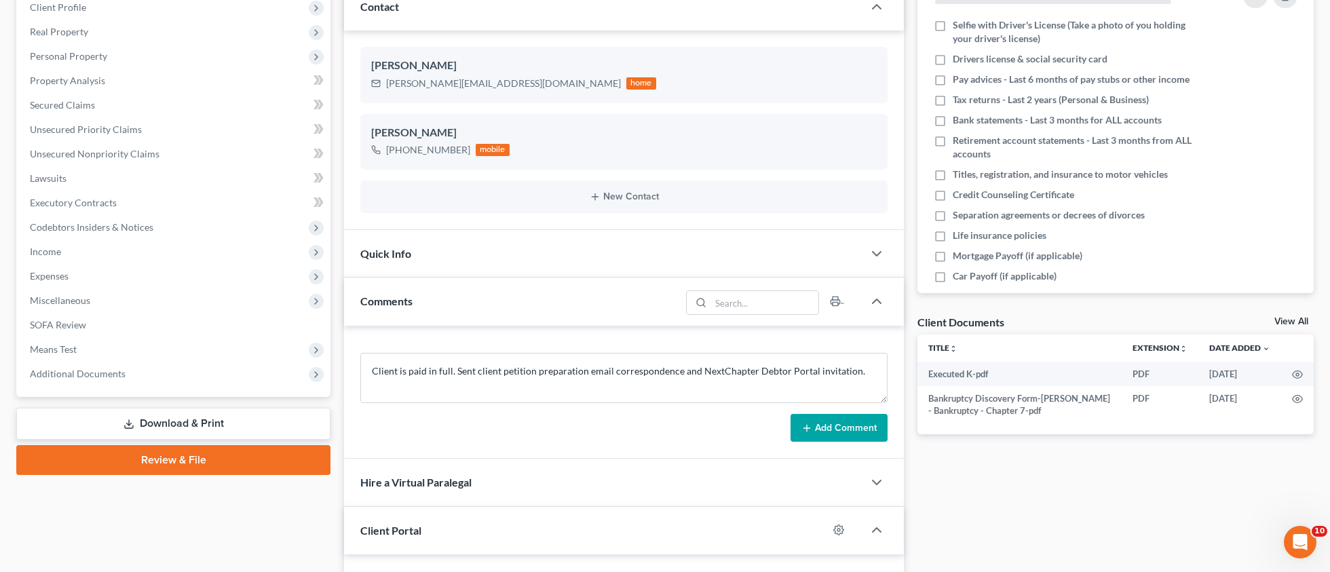
click at [859, 428] on button "Add Comment" at bounding box center [839, 428] width 97 height 29
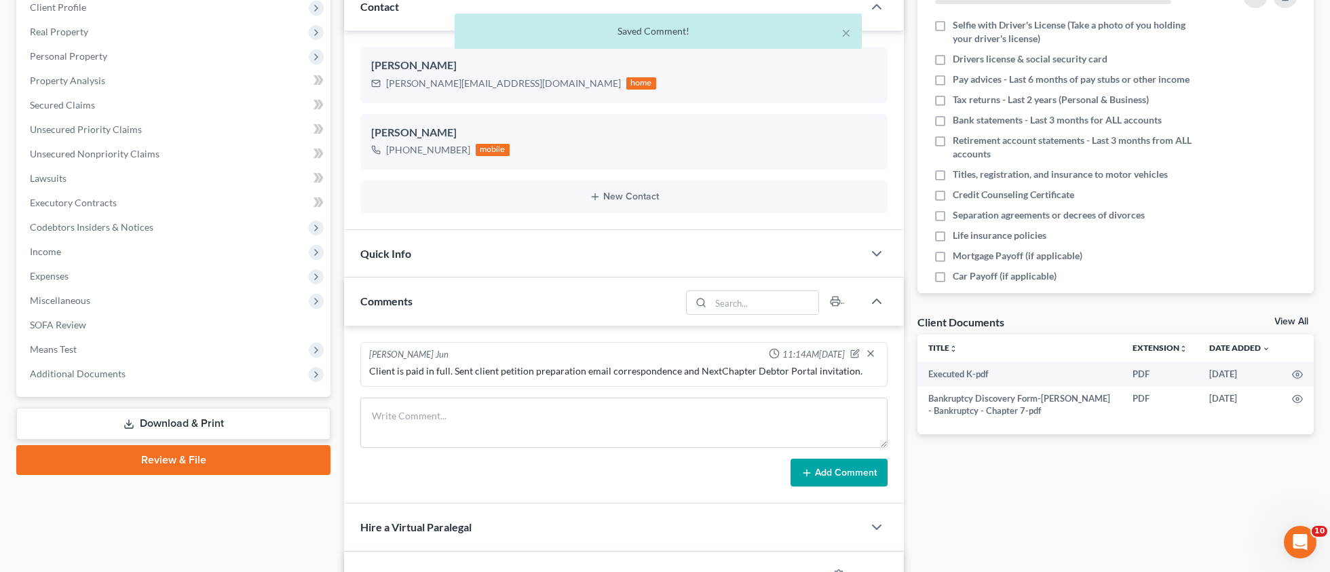
scroll to position [1, 0]
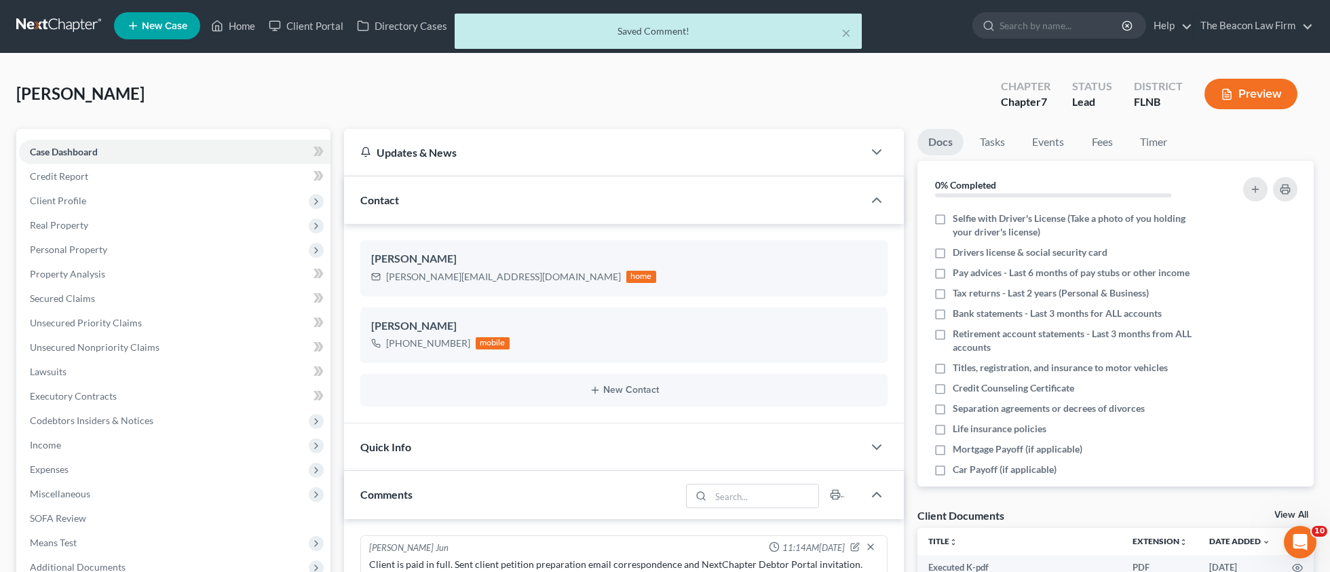
drag, startPoint x: 339, startPoint y: 22, endPoint x: 329, endPoint y: 24, distance: 10.4
click at [339, 22] on div "× Saved Comment!" at bounding box center [658, 35] width 1330 height 42
click at [329, 24] on div "× Saved Comment!" at bounding box center [658, 35] width 1330 height 42
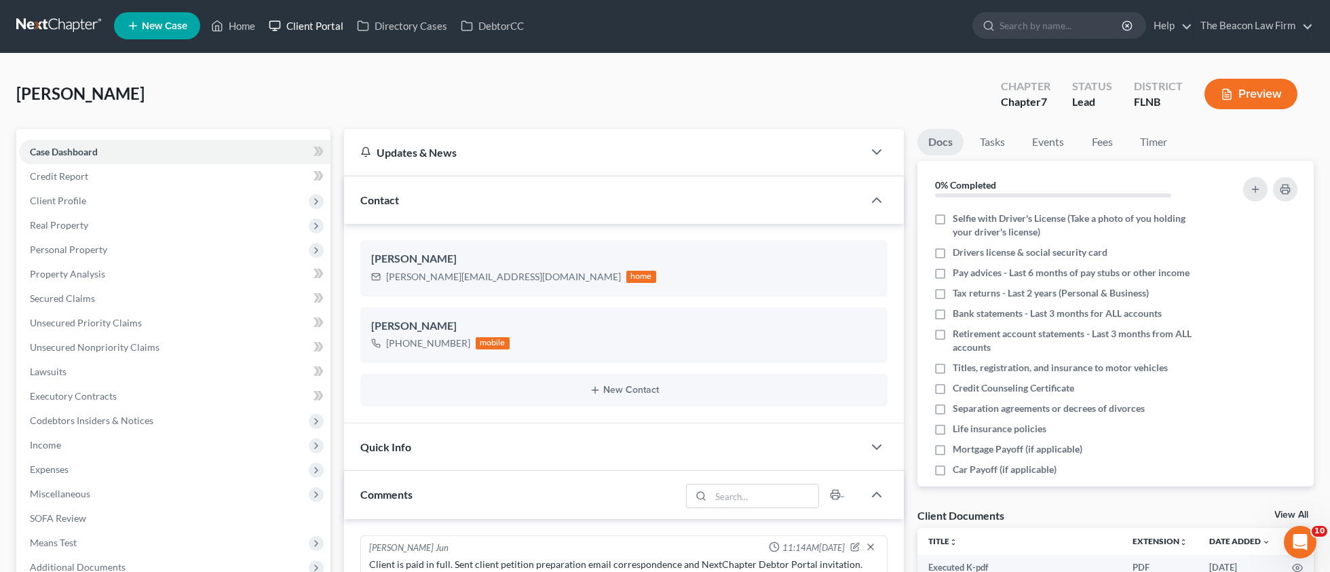
click at [325, 26] on link "Client Portal" at bounding box center [306, 26] width 88 height 24
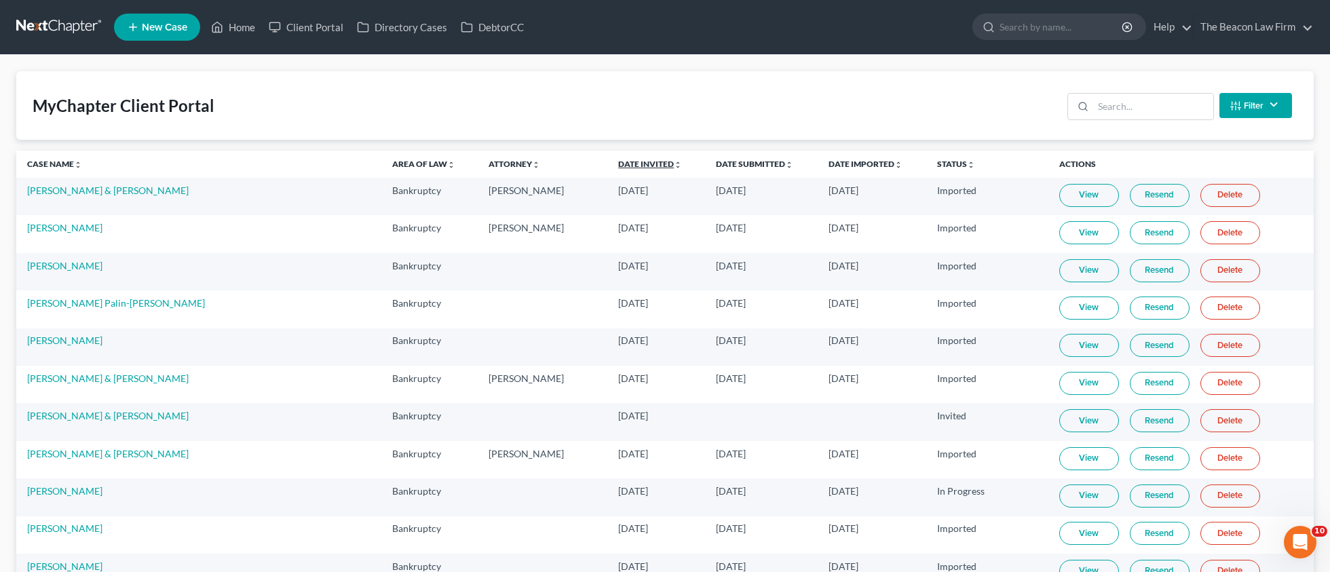
click at [618, 161] on link "Date Invited unfold_more expand_more expand_less" at bounding box center [650, 164] width 64 height 10
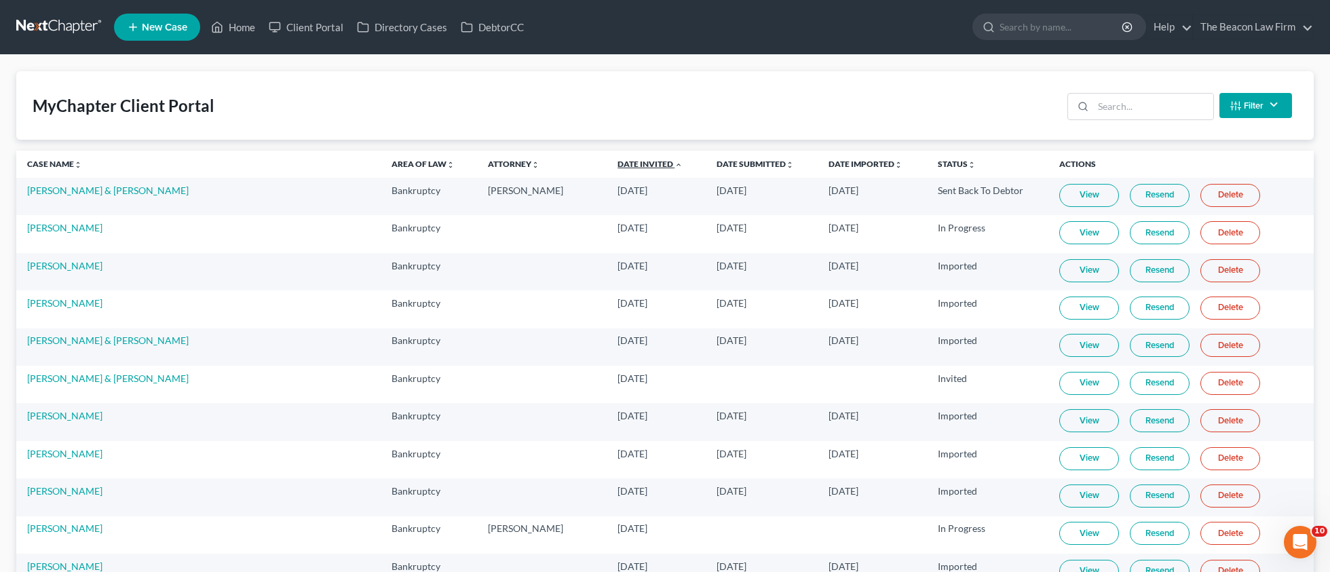
click at [618, 162] on link "Date Invited unfold_more expand_more expand_less" at bounding box center [650, 164] width 65 height 10
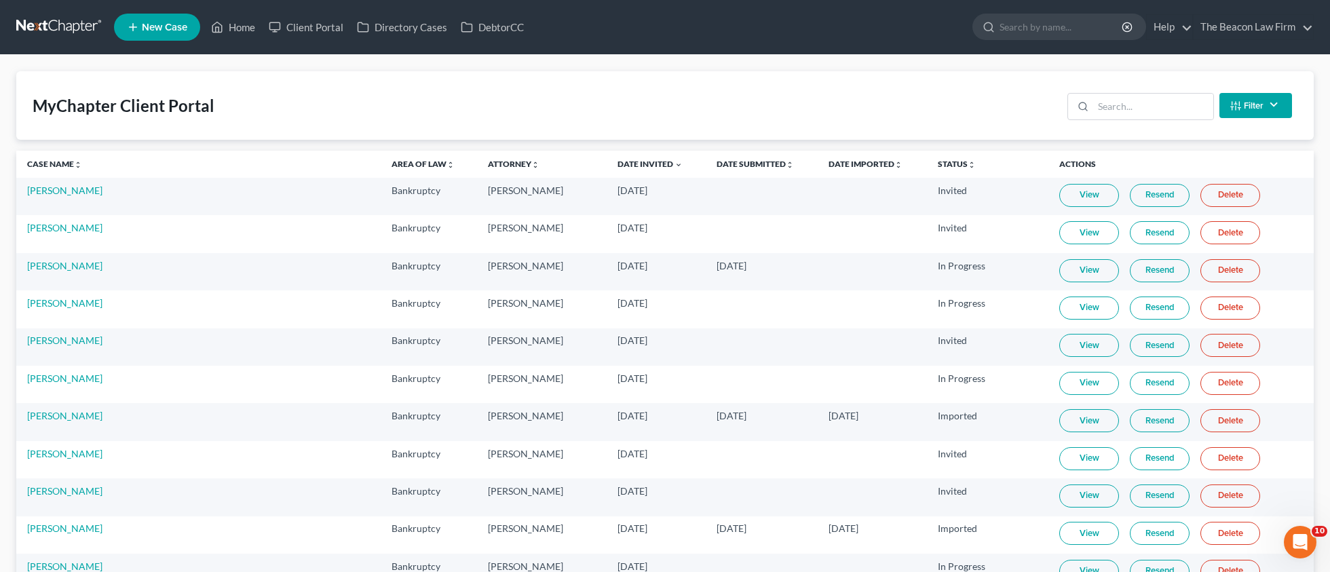
click at [1133, 193] on link "Resend" at bounding box center [1160, 195] width 60 height 23
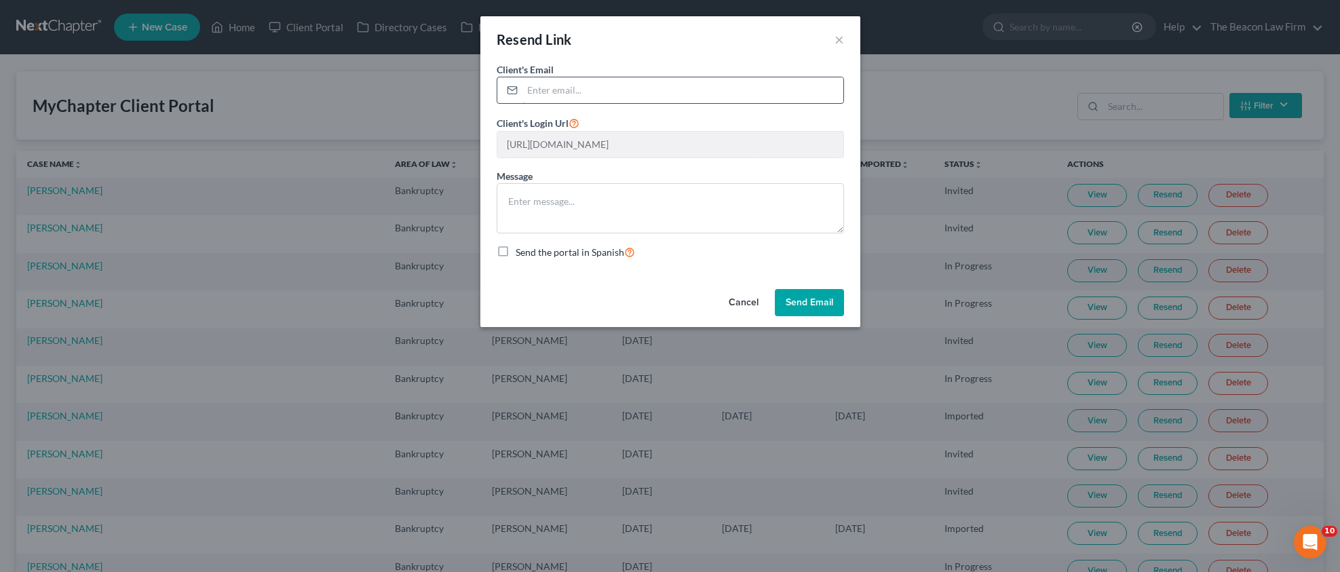
click at [564, 80] on input "email" at bounding box center [683, 90] width 321 height 26
click at [560, 94] on input "email" at bounding box center [683, 90] width 321 height 26
paste input "[PERSON_NAME][EMAIL_ADDRESS][DOMAIN_NAME]"
type input "[PERSON_NAME][EMAIL_ADDRESS][DOMAIN_NAME]"
click at [806, 294] on button "Send Email" at bounding box center [809, 302] width 69 height 27
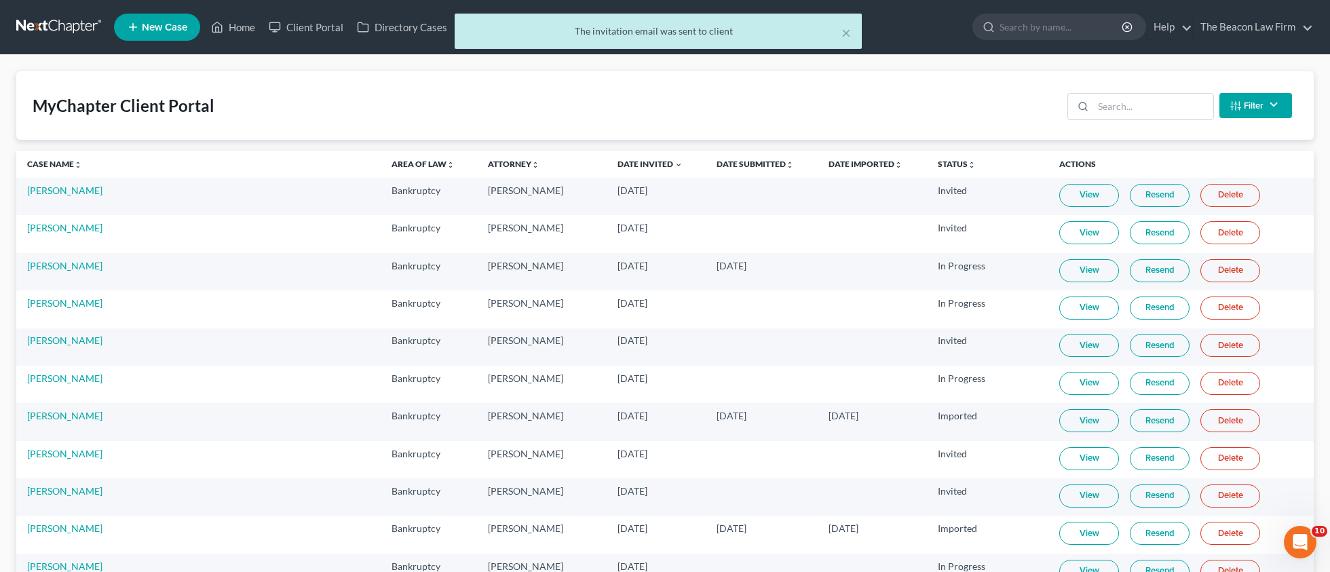
click at [246, 30] on div "× The invitation email was sent to client" at bounding box center [658, 35] width 1330 height 42
click at [1130, 191] on link "Resend" at bounding box center [1160, 195] width 60 height 23
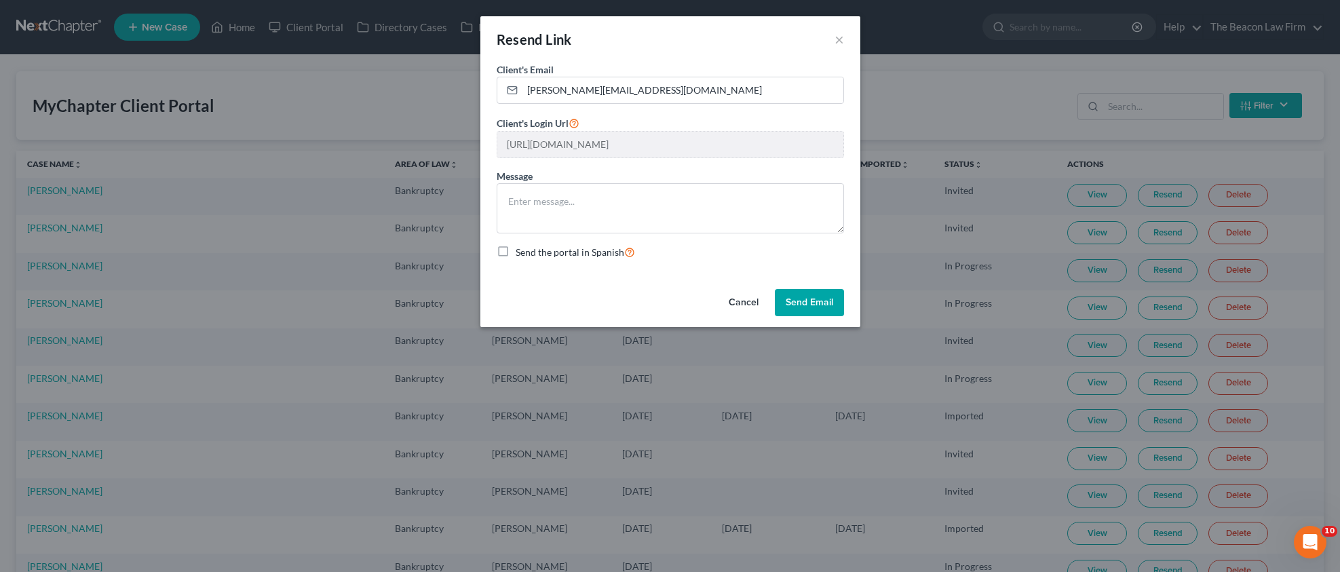
click at [857, 32] on div "Resend Link ×" at bounding box center [671, 39] width 380 height 46
click at [843, 37] on button "×" at bounding box center [840, 39] width 10 height 16
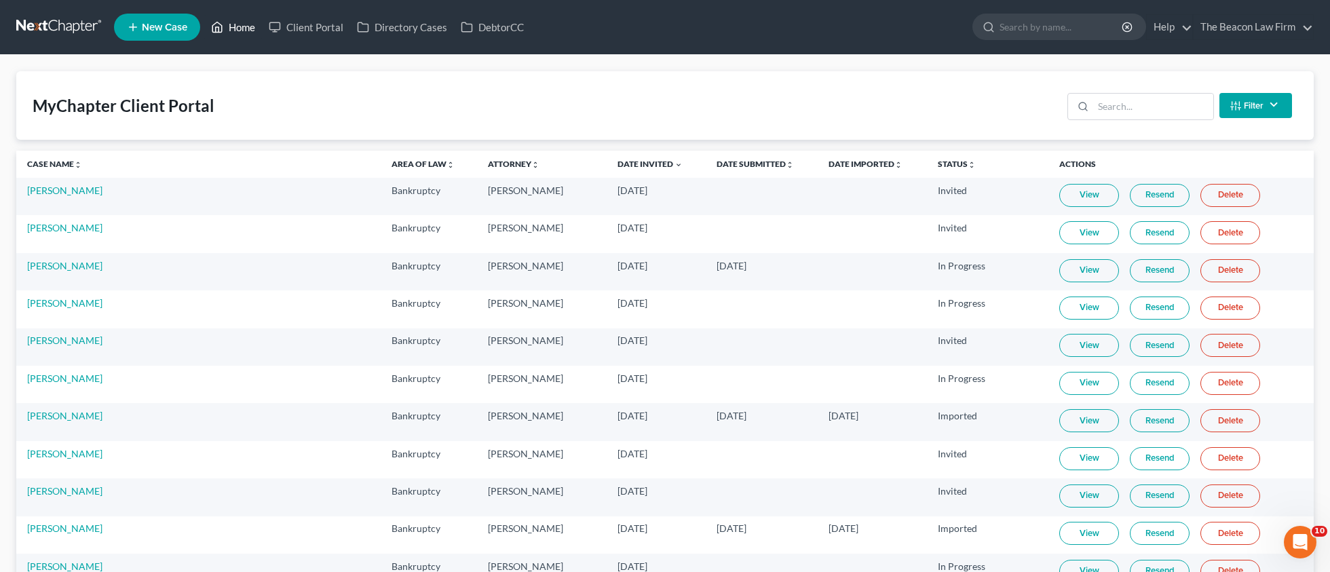
click at [246, 26] on link "Home" at bounding box center [233, 27] width 58 height 24
